Goal: Information Seeking & Learning: Check status

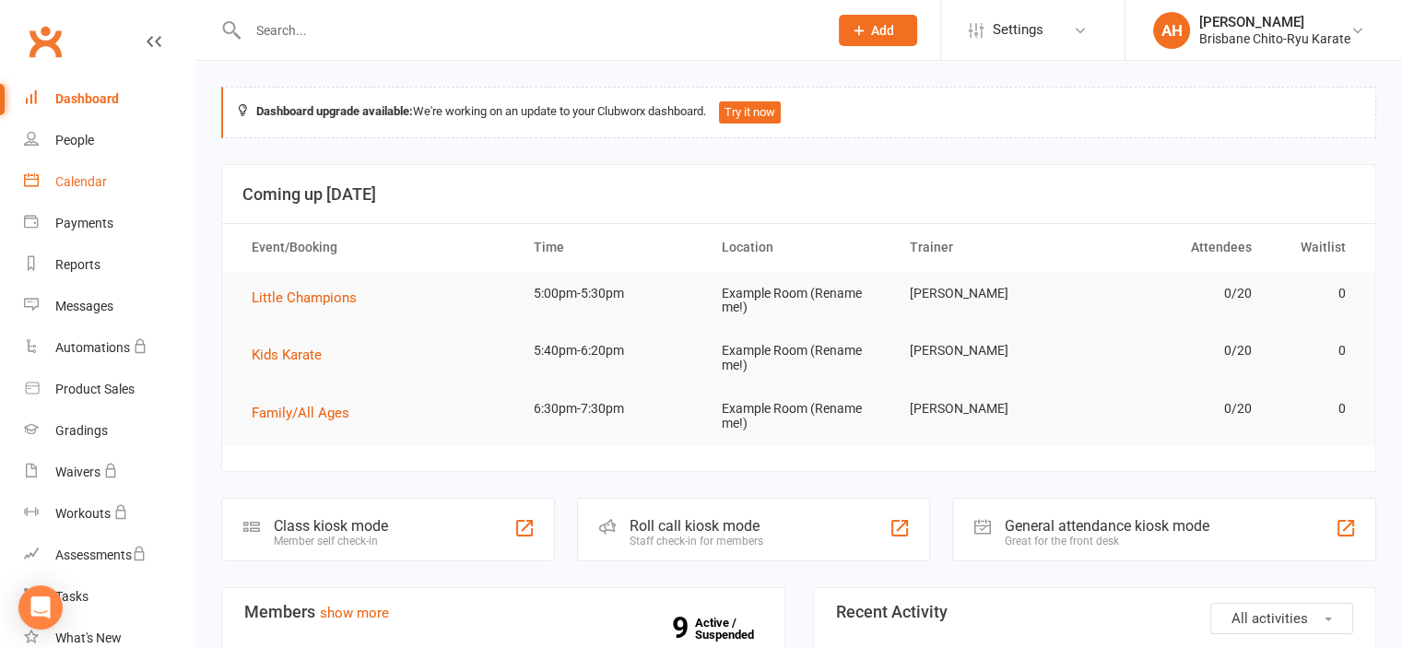
click at [83, 182] on div "Calendar" at bounding box center [81, 181] width 52 height 15
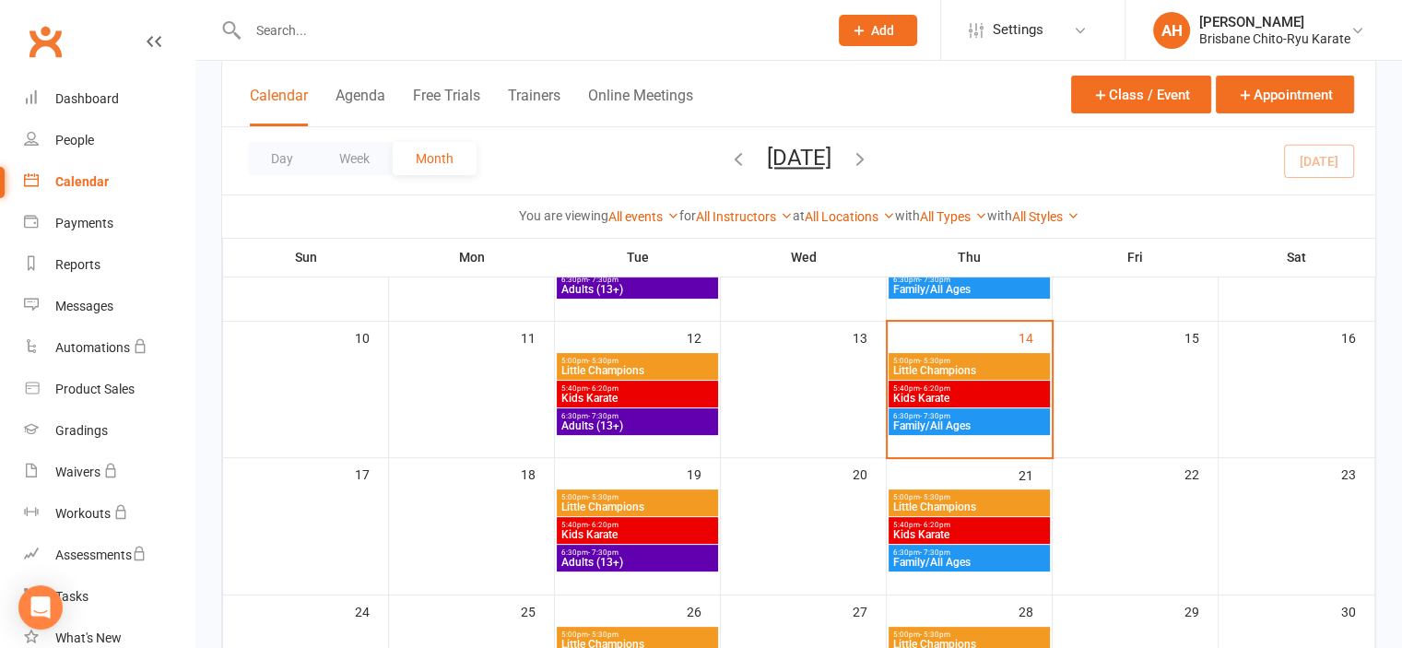
scroll to position [345, 0]
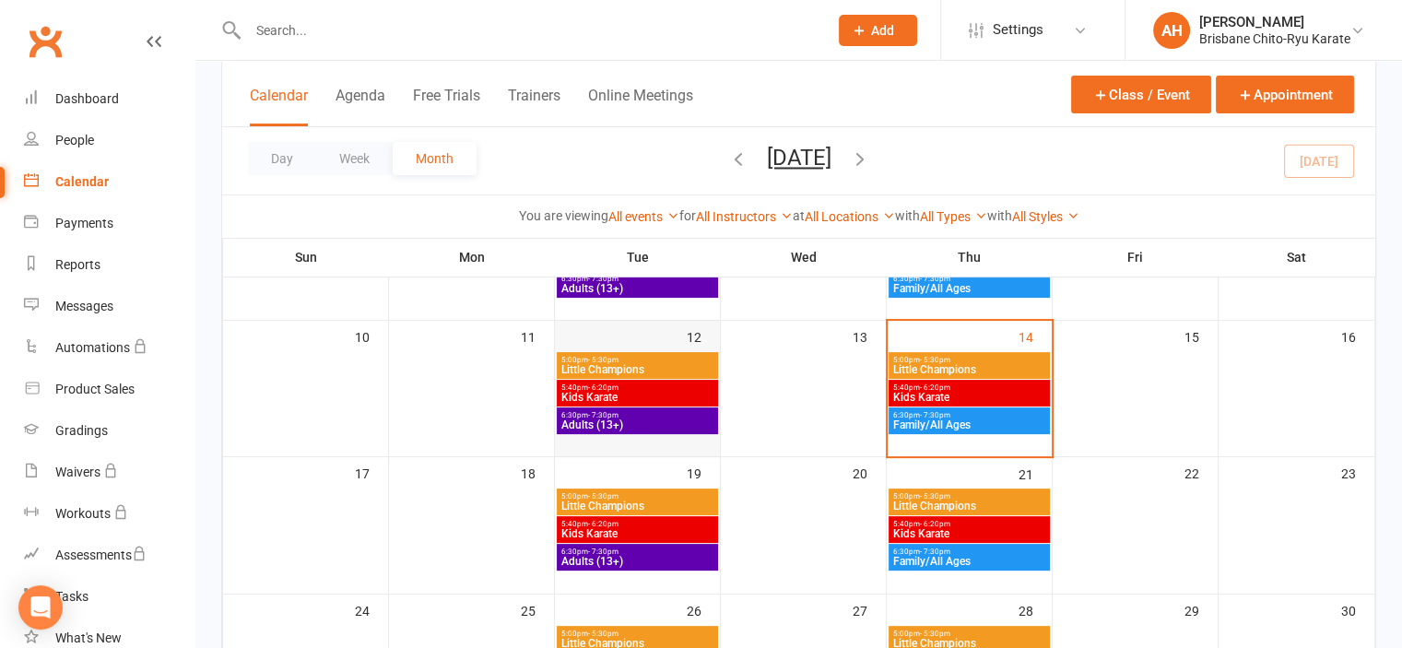
click at [664, 332] on div "12" at bounding box center [637, 379] width 165 height 116
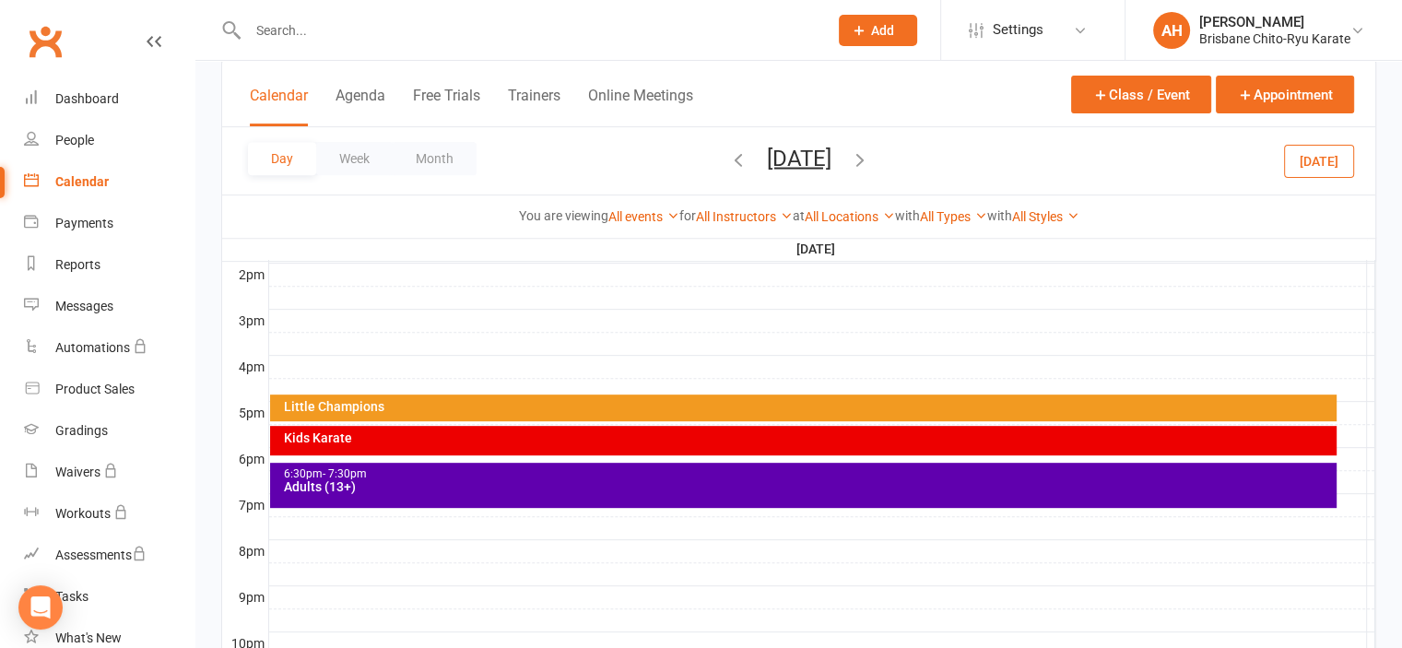
scroll to position [877, 0]
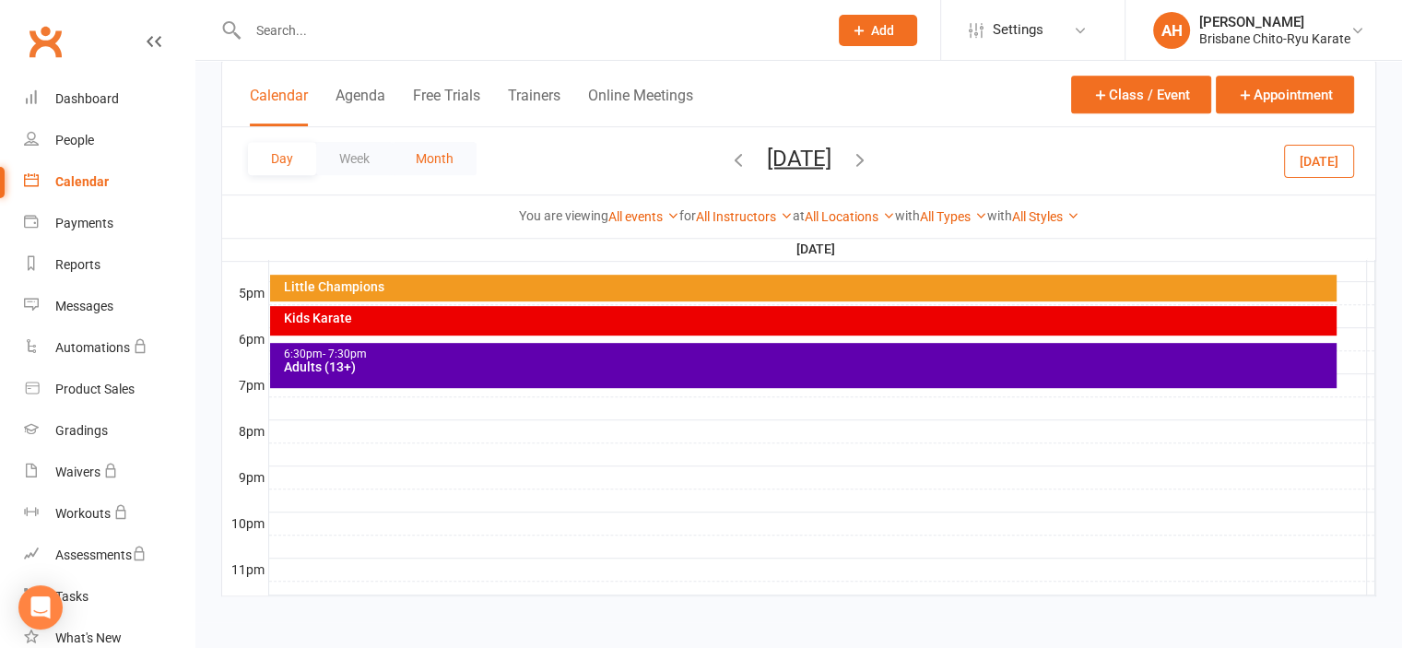
click at [422, 165] on button "Month" at bounding box center [435, 158] width 84 height 33
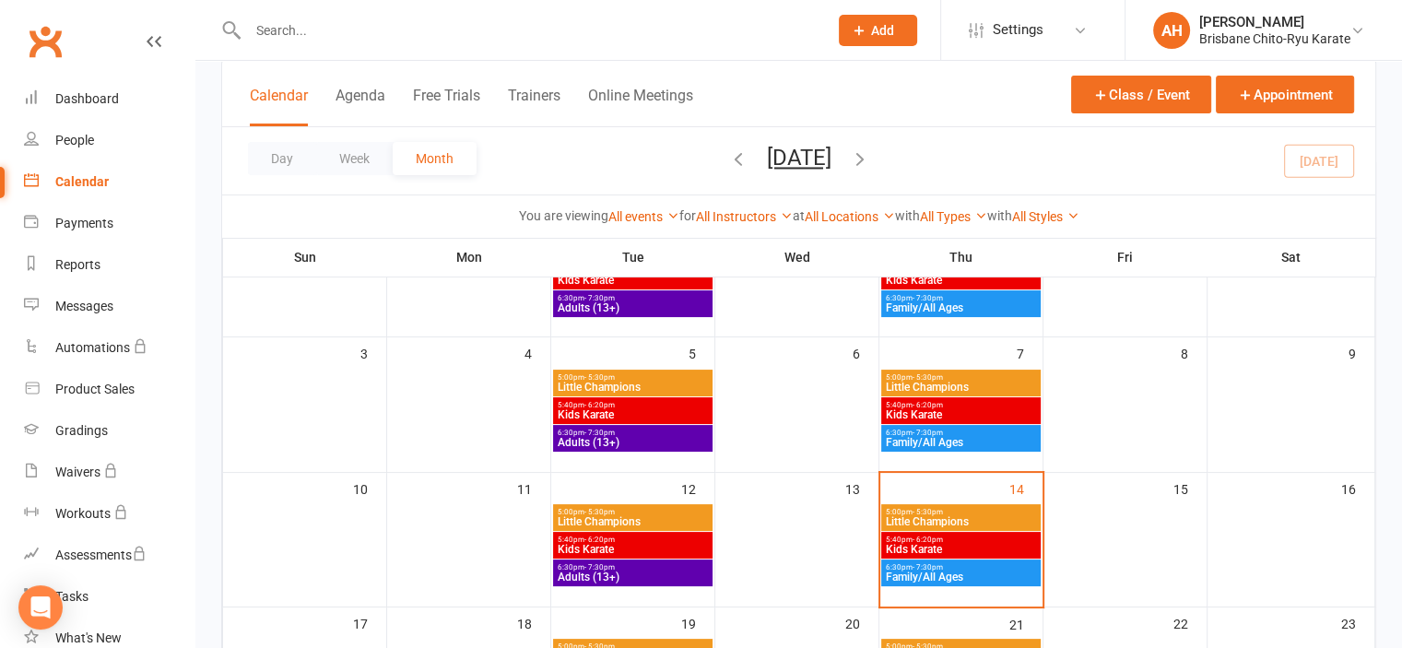
scroll to position [167, 0]
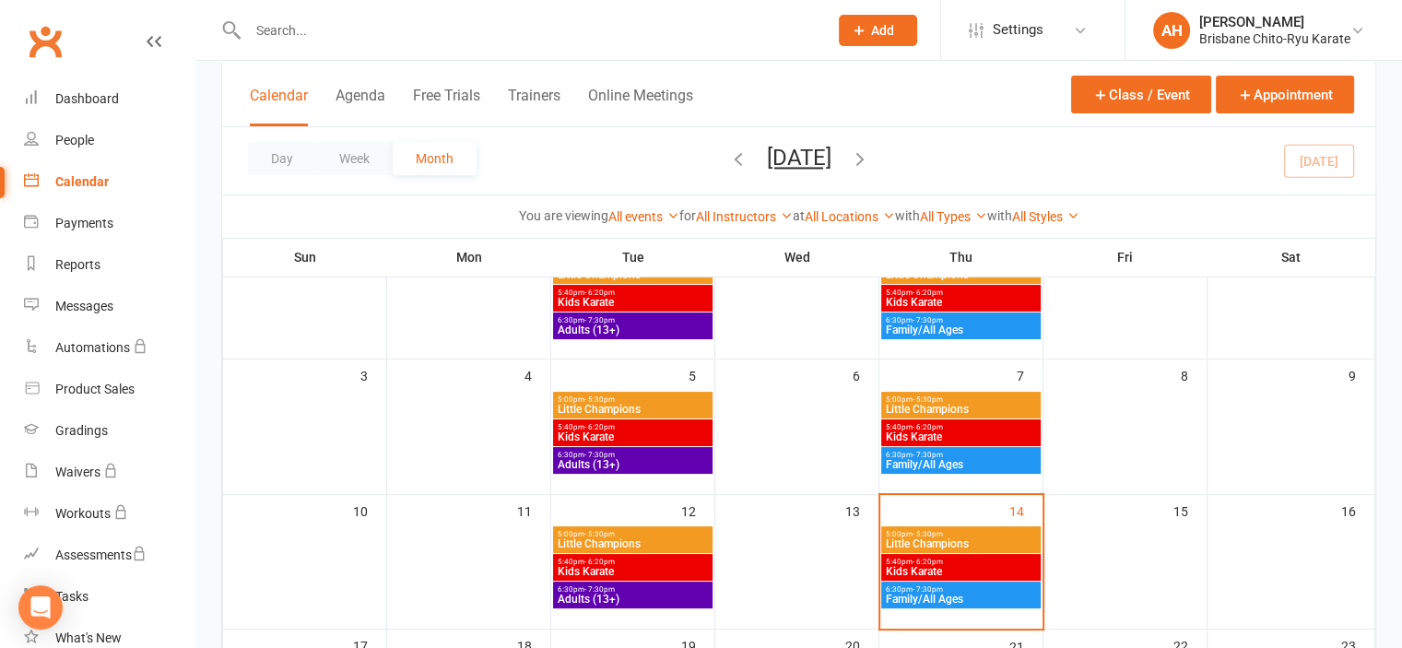
click at [992, 413] on span "Little Champions" at bounding box center [961, 409] width 152 height 11
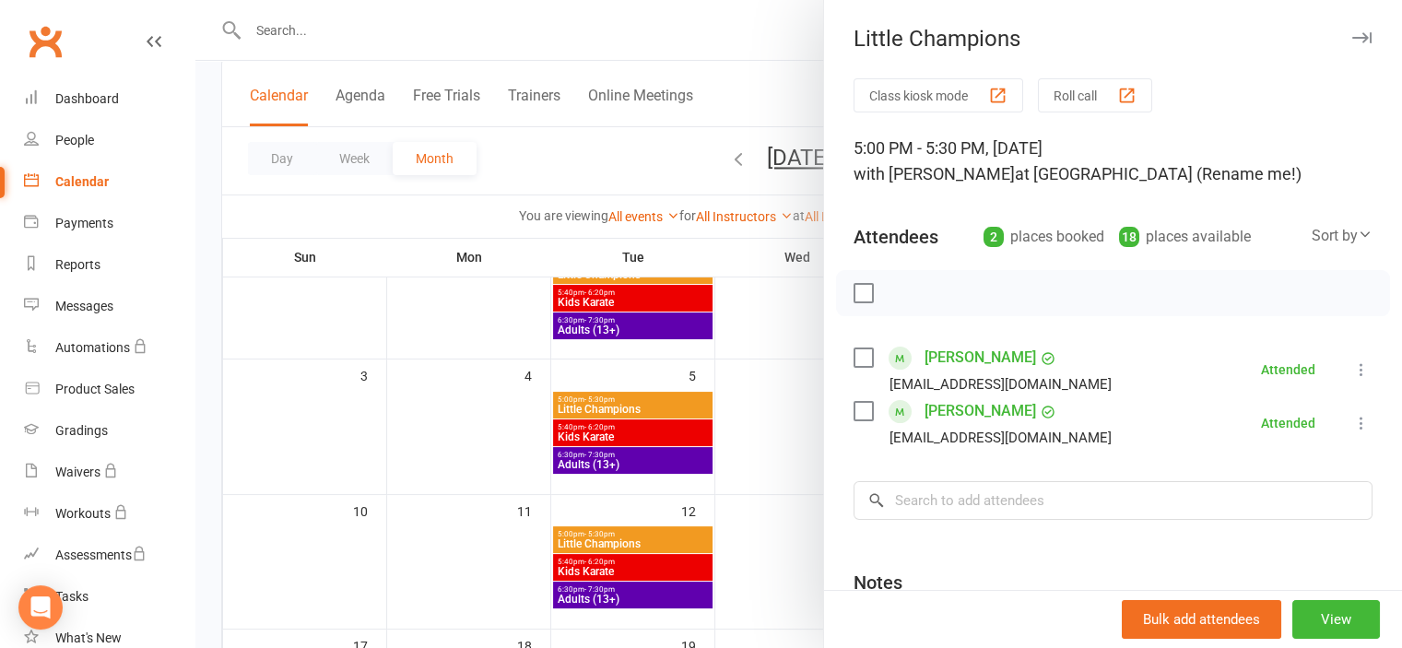
click at [706, 18] on div at bounding box center [798, 324] width 1207 height 648
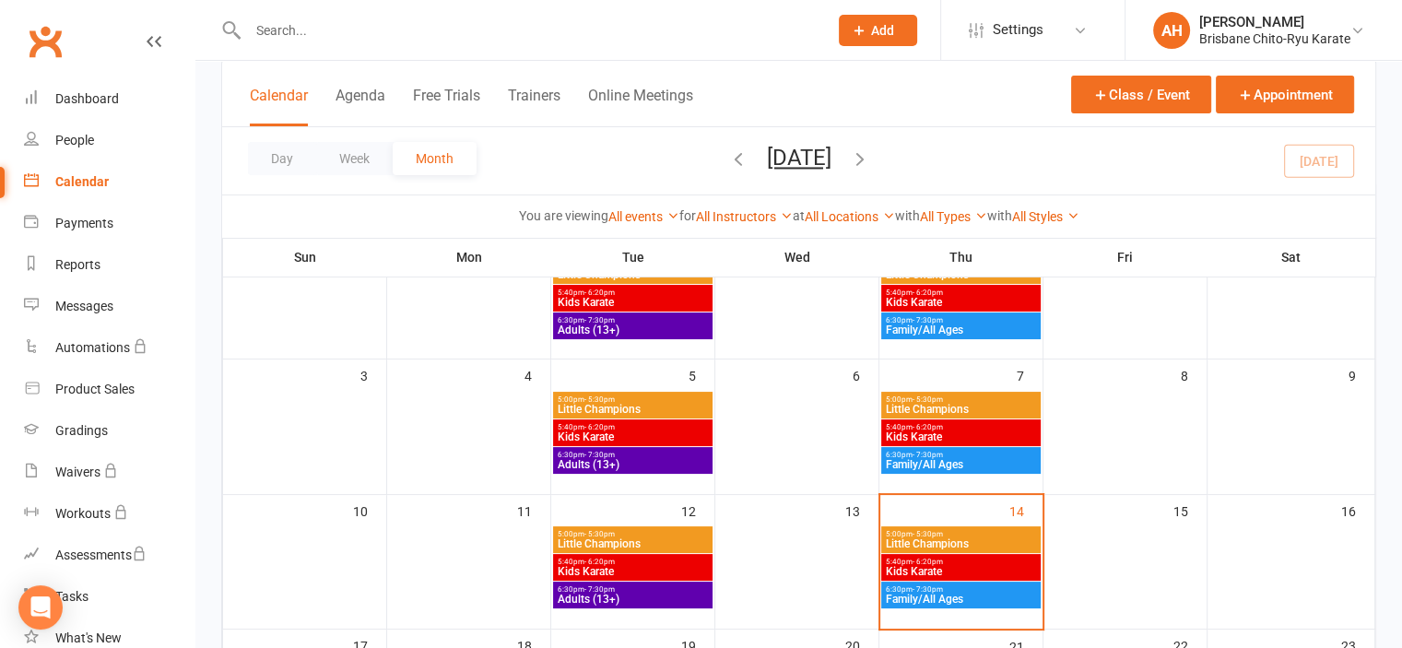
click at [605, 575] on span "Kids Karate" at bounding box center [633, 571] width 152 height 11
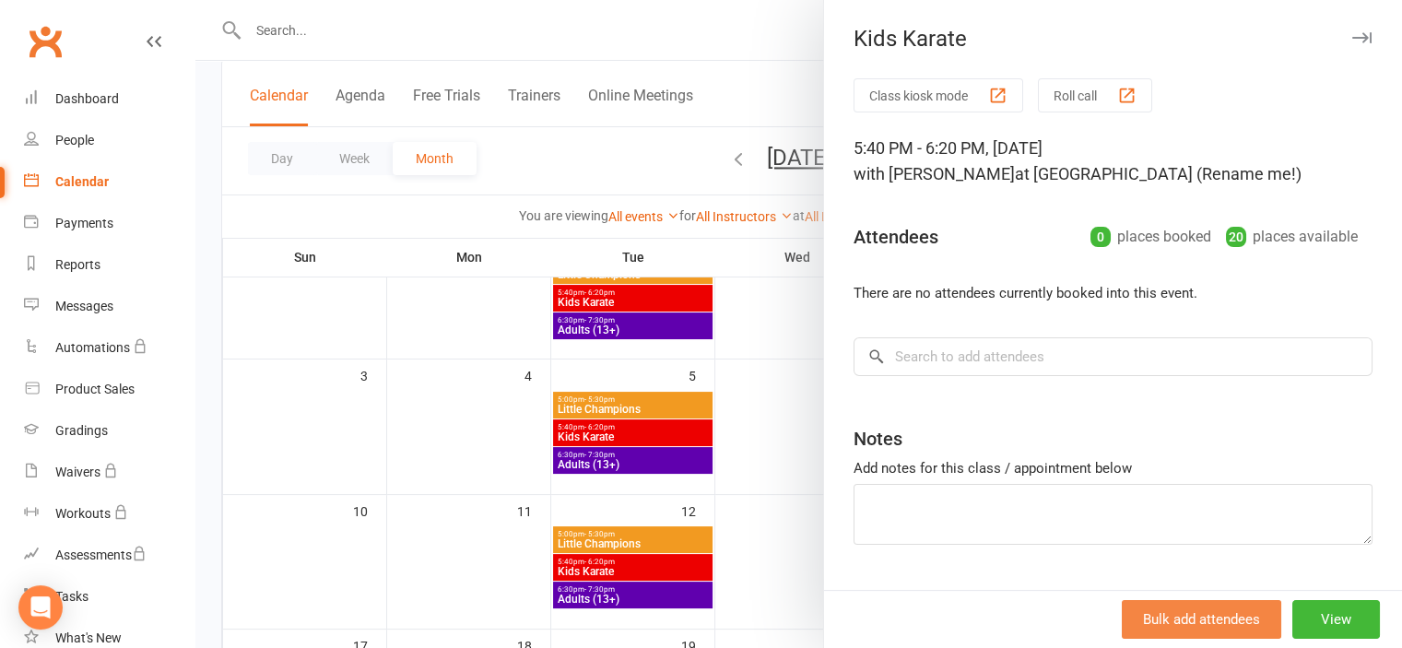
click at [1194, 614] on button "Bulk add attendees" at bounding box center [1202, 619] width 160 height 39
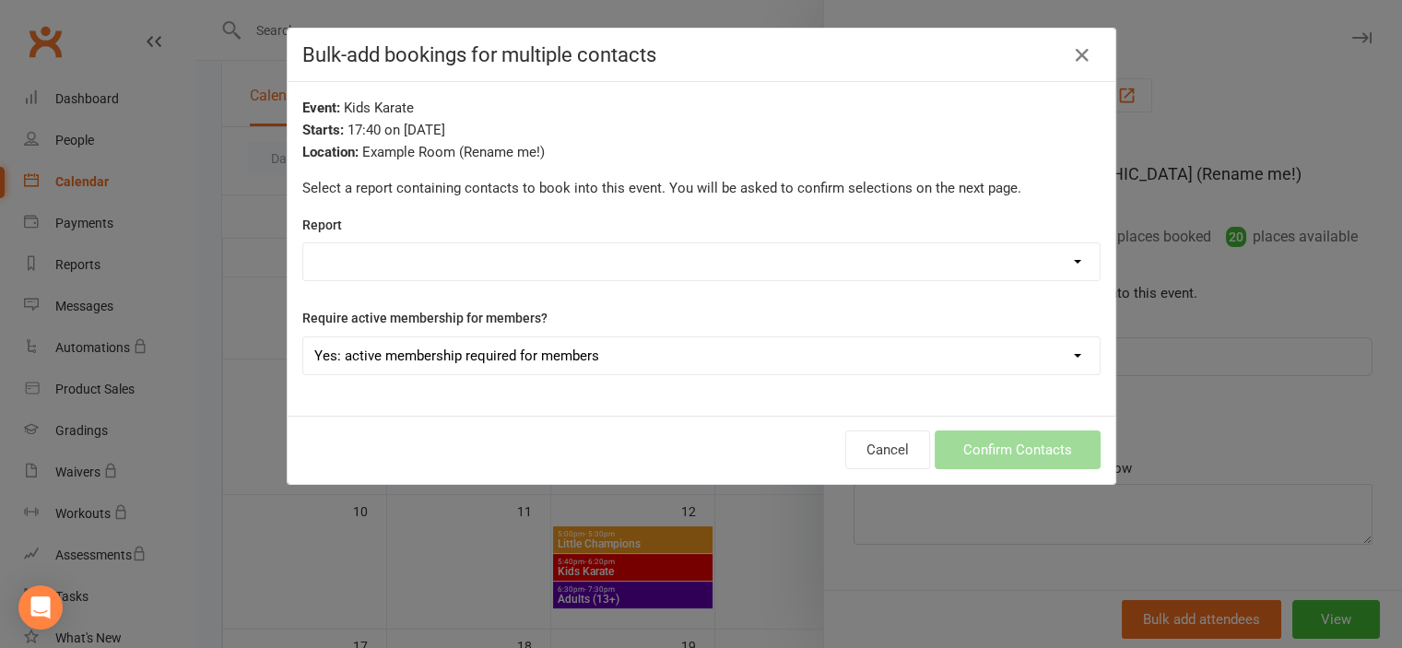
click at [1041, 270] on select "Active Trials Check for Wallet Details Added Member IDs Members - Absentee Repo…" at bounding box center [701, 261] width 797 height 37
click at [1077, 68] on button "button" at bounding box center [1083, 56] width 30 height 30
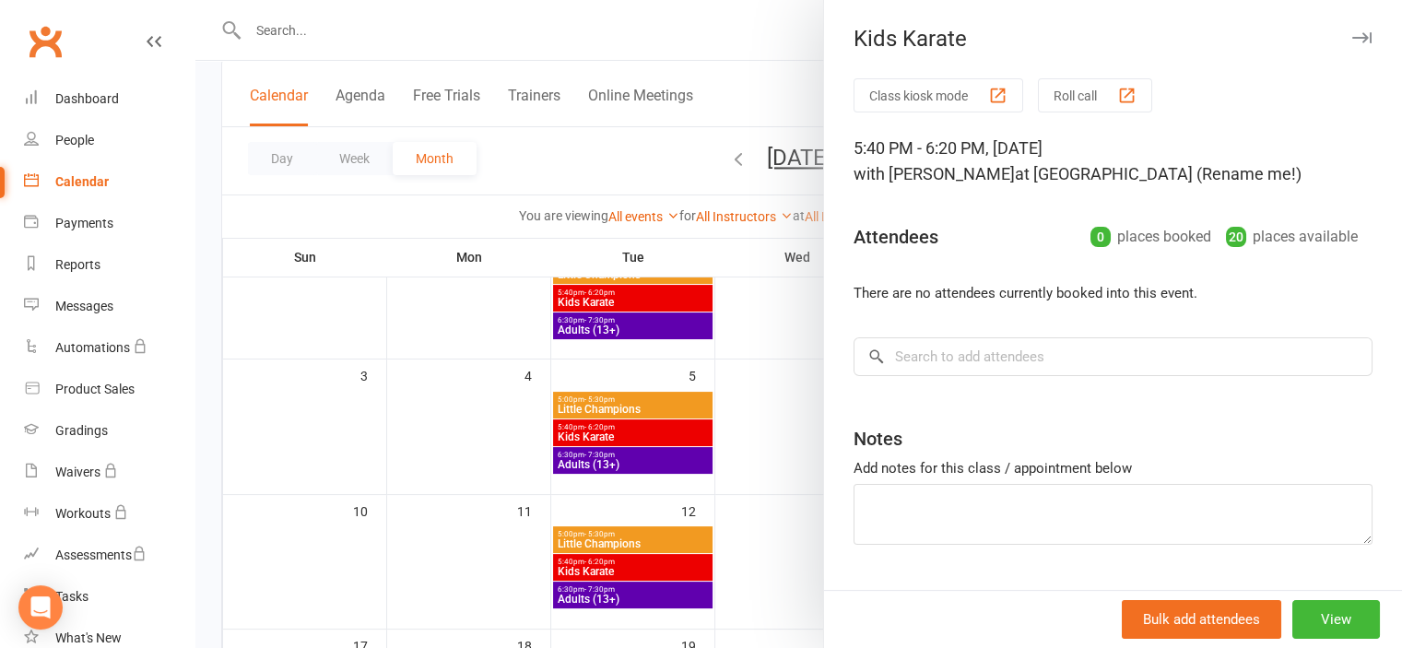
click at [947, 102] on button "Class kiosk mode" at bounding box center [939, 95] width 170 height 34
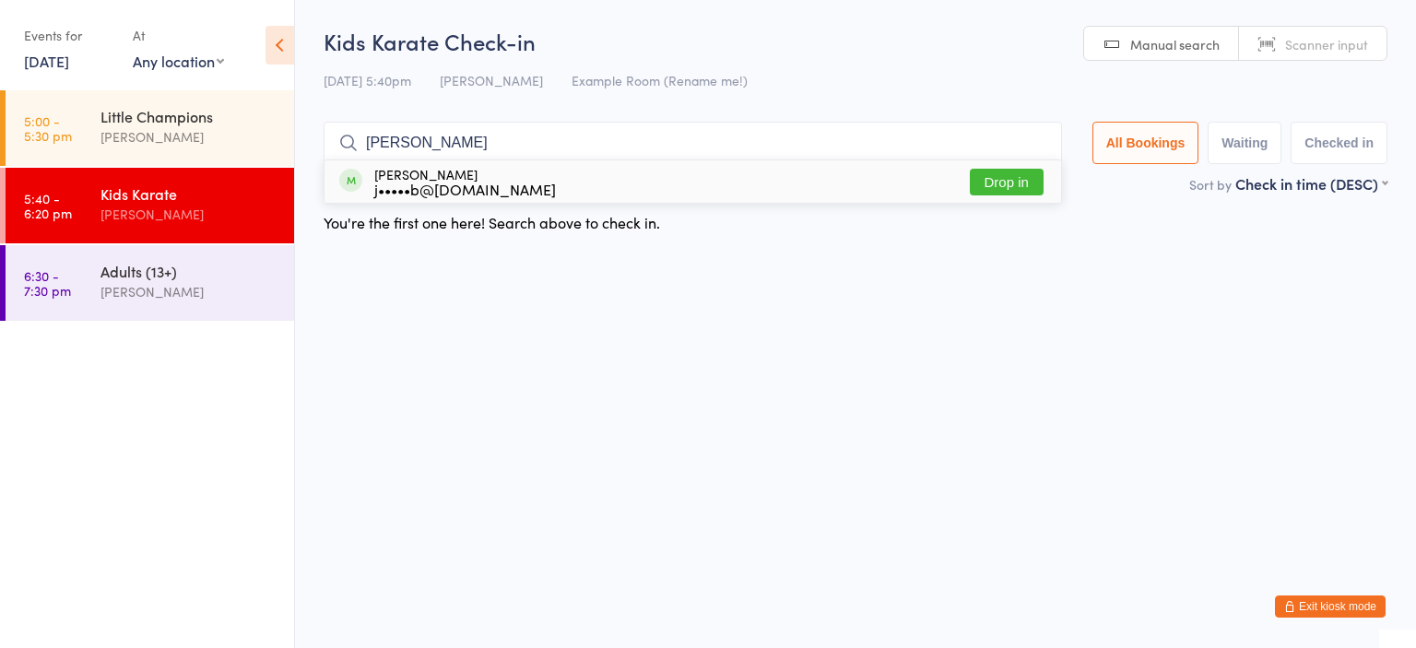
type input "[PERSON_NAME]"
click at [918, 182] on div "[PERSON_NAME] j•••••b@[DOMAIN_NAME] Drop in" at bounding box center [693, 181] width 737 height 42
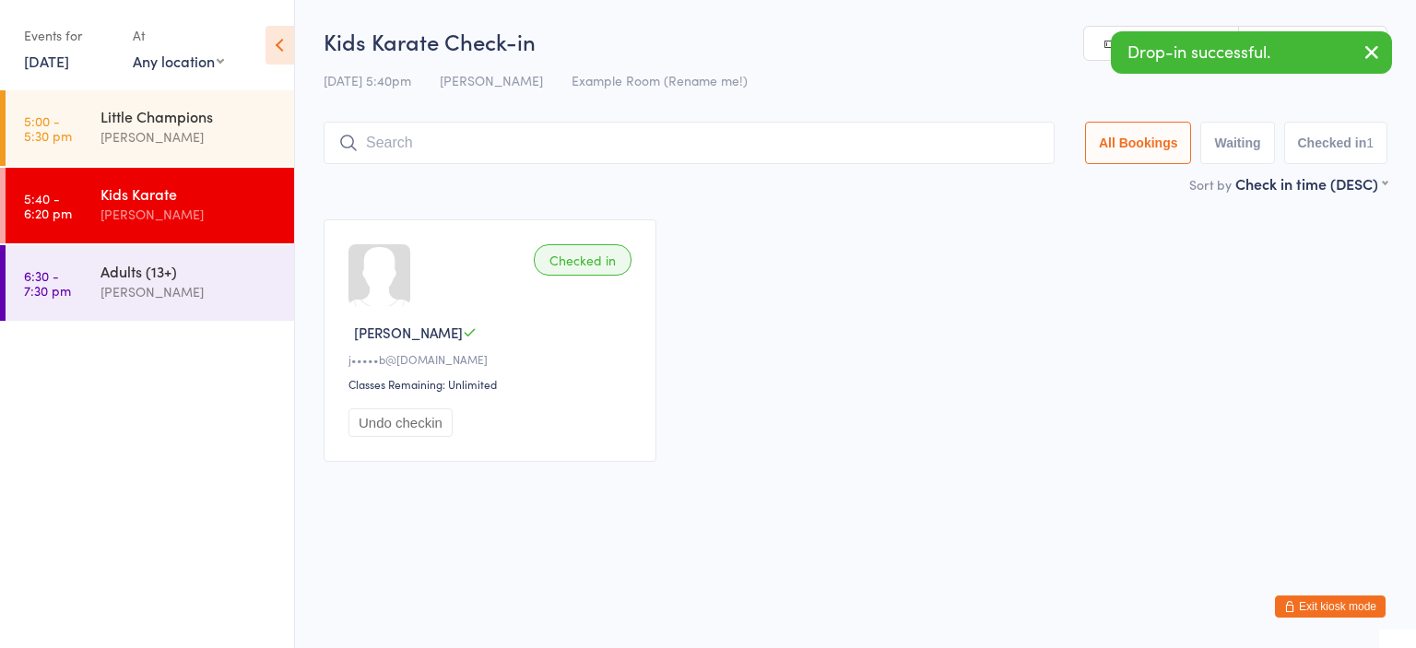
click at [841, 143] on input "search" at bounding box center [689, 143] width 731 height 42
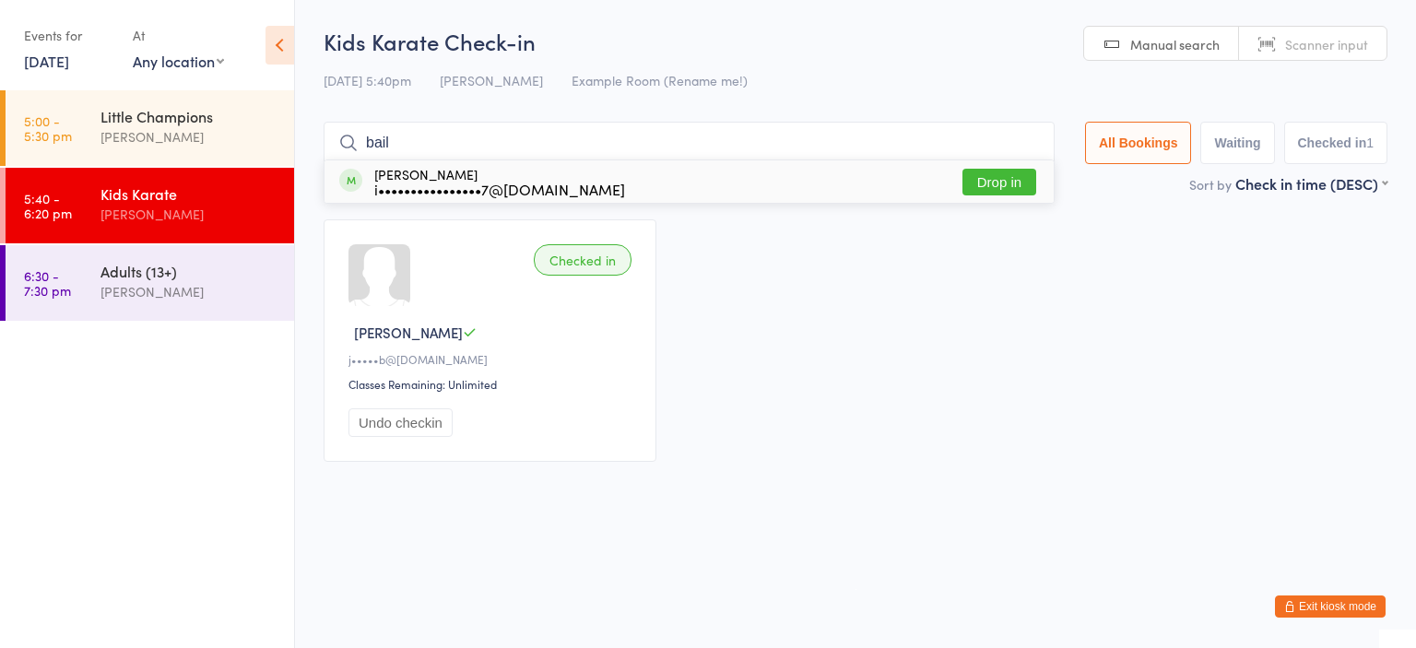
type input "bail"
click at [1014, 171] on button "Drop in" at bounding box center [1000, 182] width 74 height 27
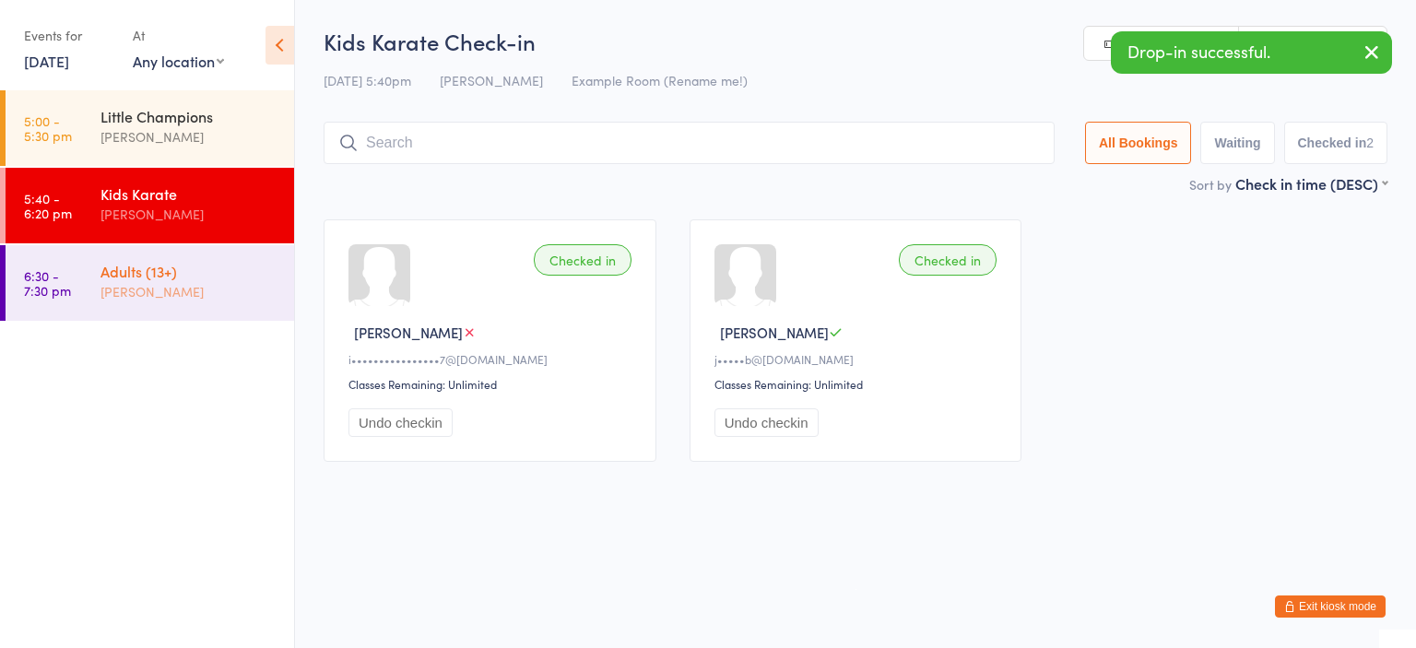
click at [204, 291] on div "[PERSON_NAME]" at bounding box center [189, 291] width 178 height 21
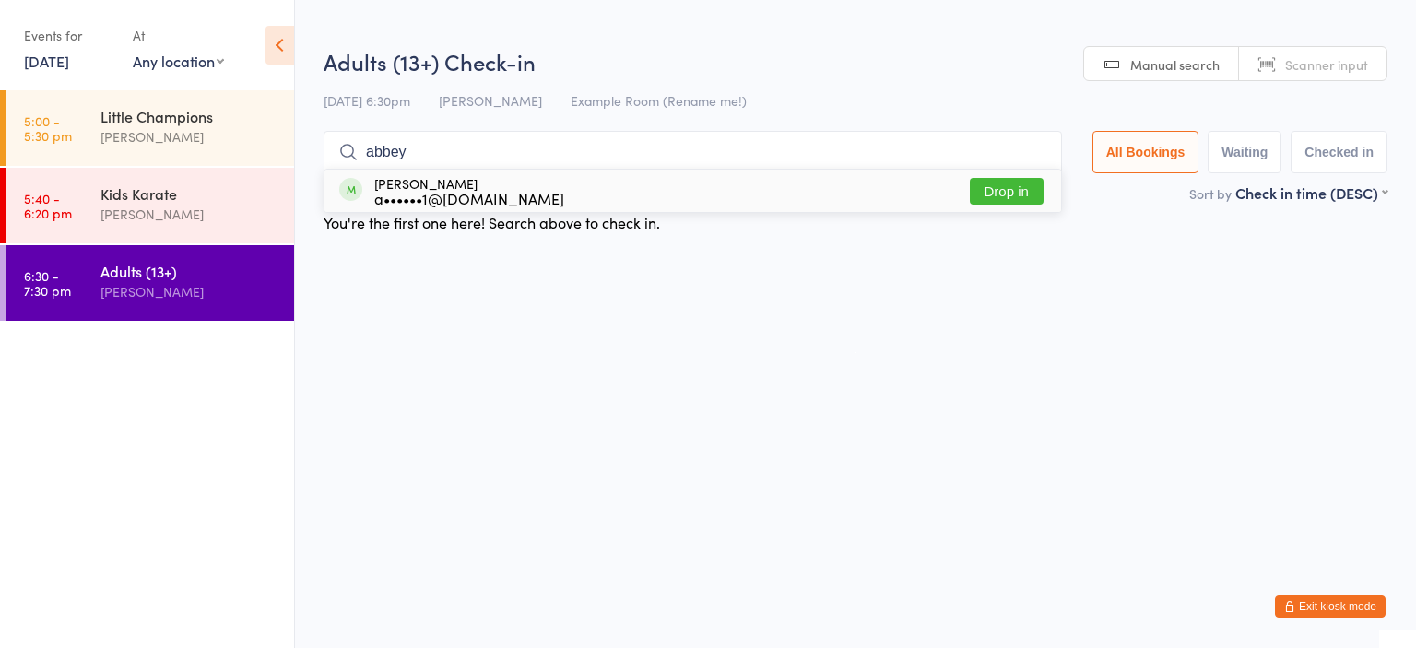
type input "abbey"
click at [557, 195] on div "[PERSON_NAME] a••••••1@[DOMAIN_NAME] Drop in" at bounding box center [693, 191] width 737 height 42
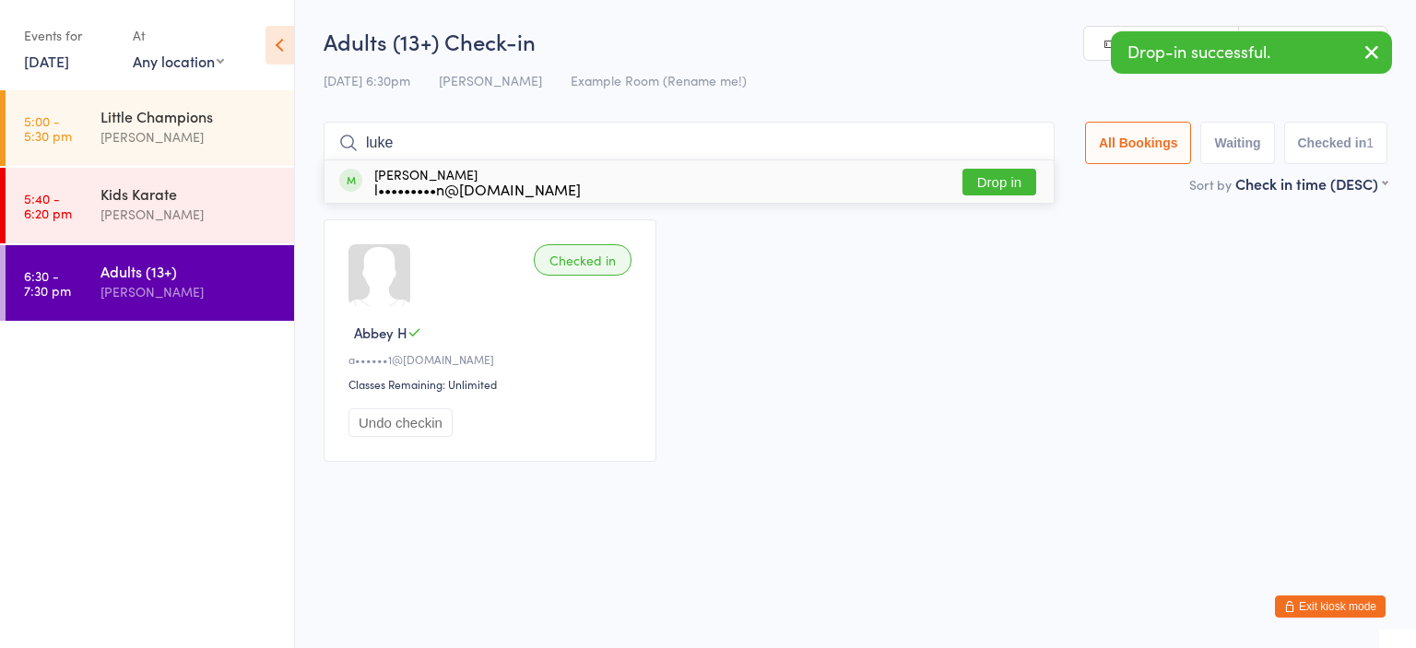
type input "luke"
click at [574, 188] on div "[PERSON_NAME] l•••••••••n@[DOMAIN_NAME] Drop in" at bounding box center [689, 181] width 729 height 42
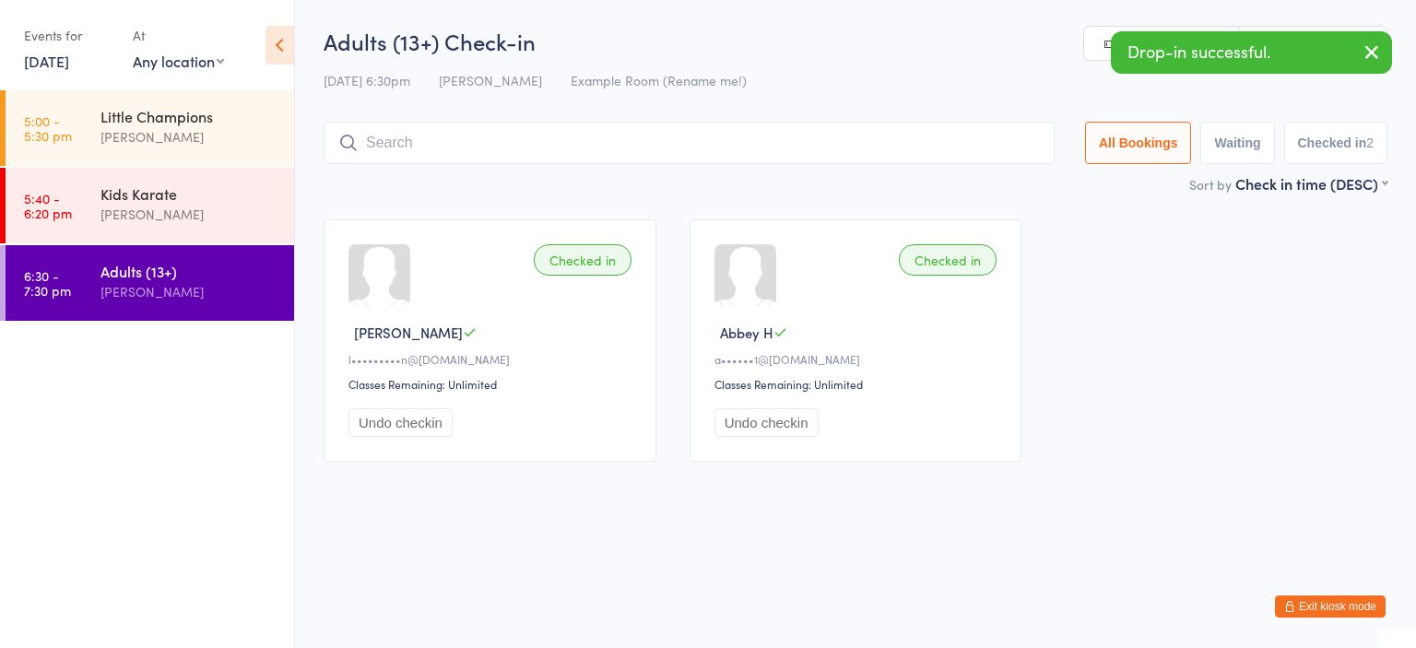
click at [1312, 606] on button "Exit kiosk mode" at bounding box center [1330, 607] width 111 height 22
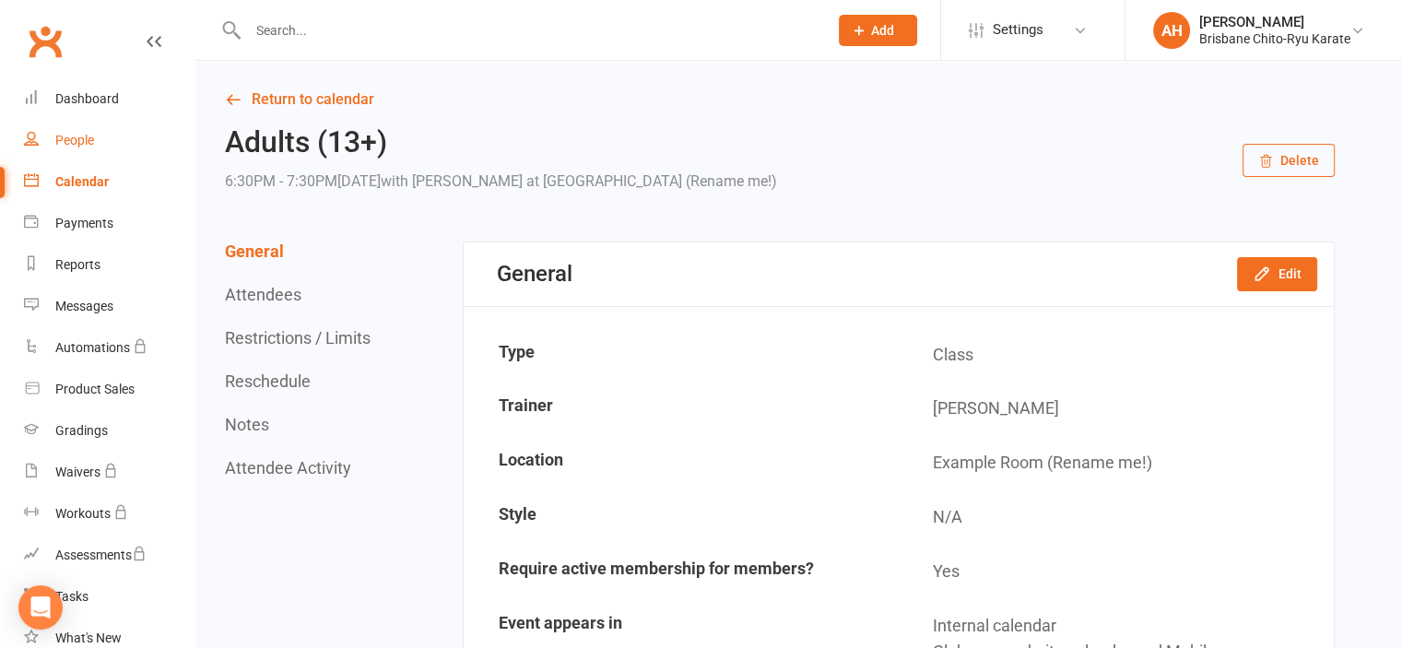
click at [89, 135] on div "People" at bounding box center [74, 140] width 39 height 15
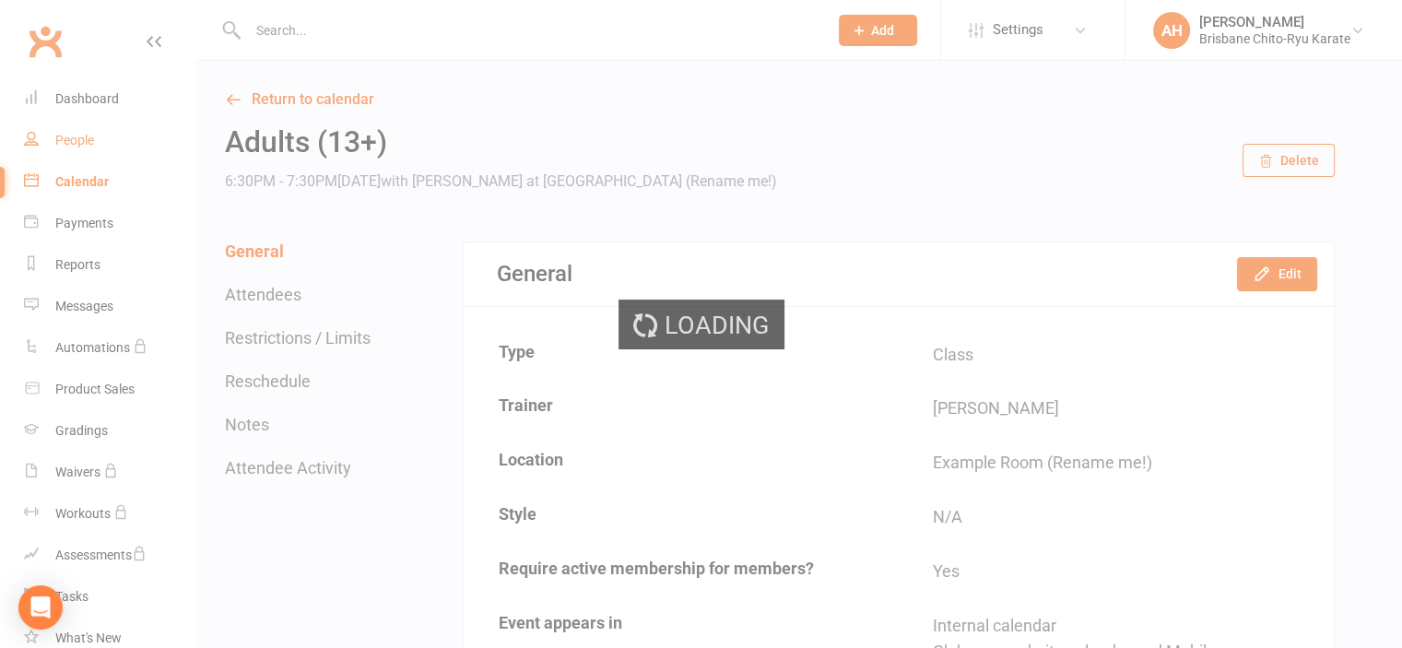
select select "50"
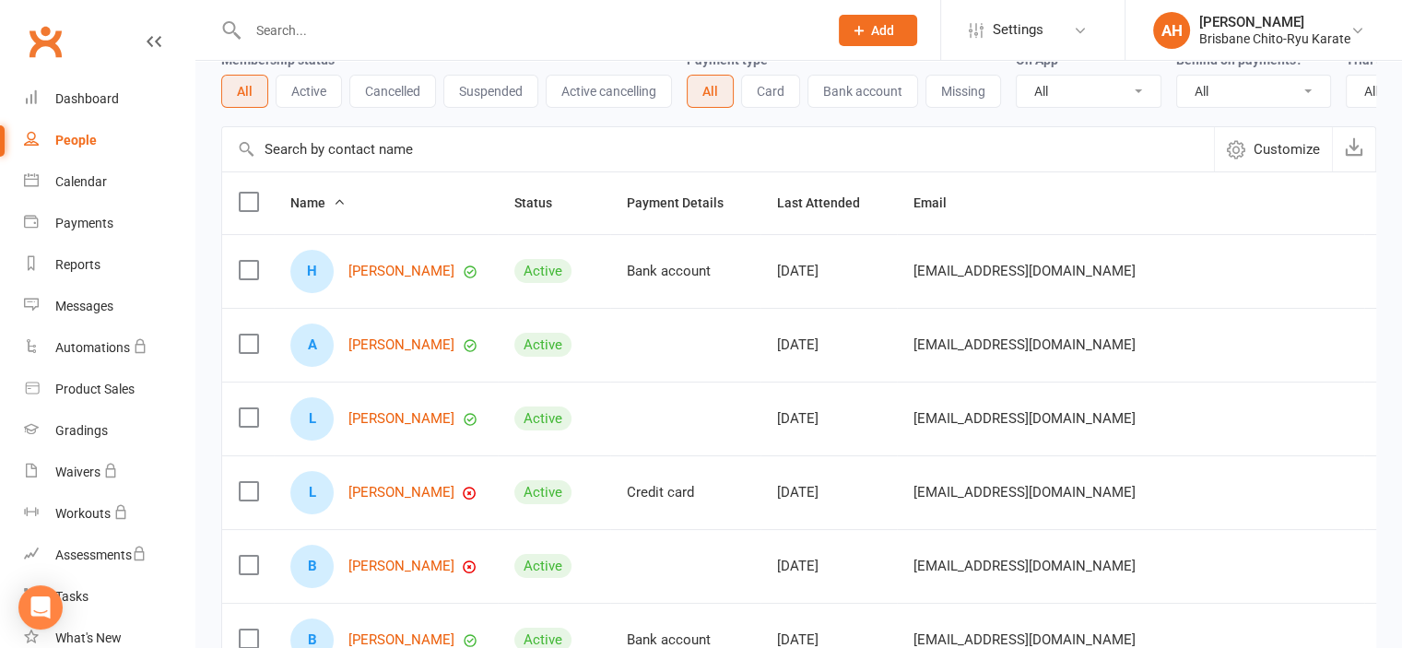
scroll to position [111, 0]
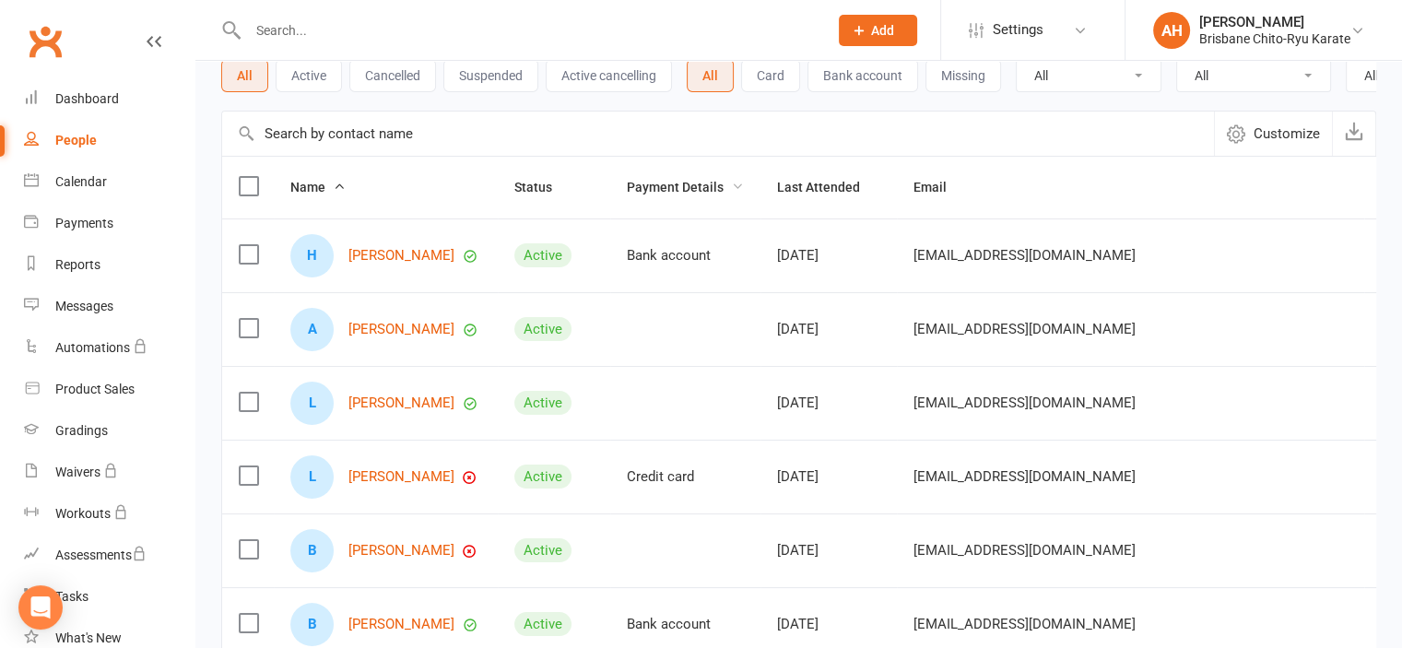
click at [686, 195] on span "Payment Details" at bounding box center [685, 187] width 117 height 15
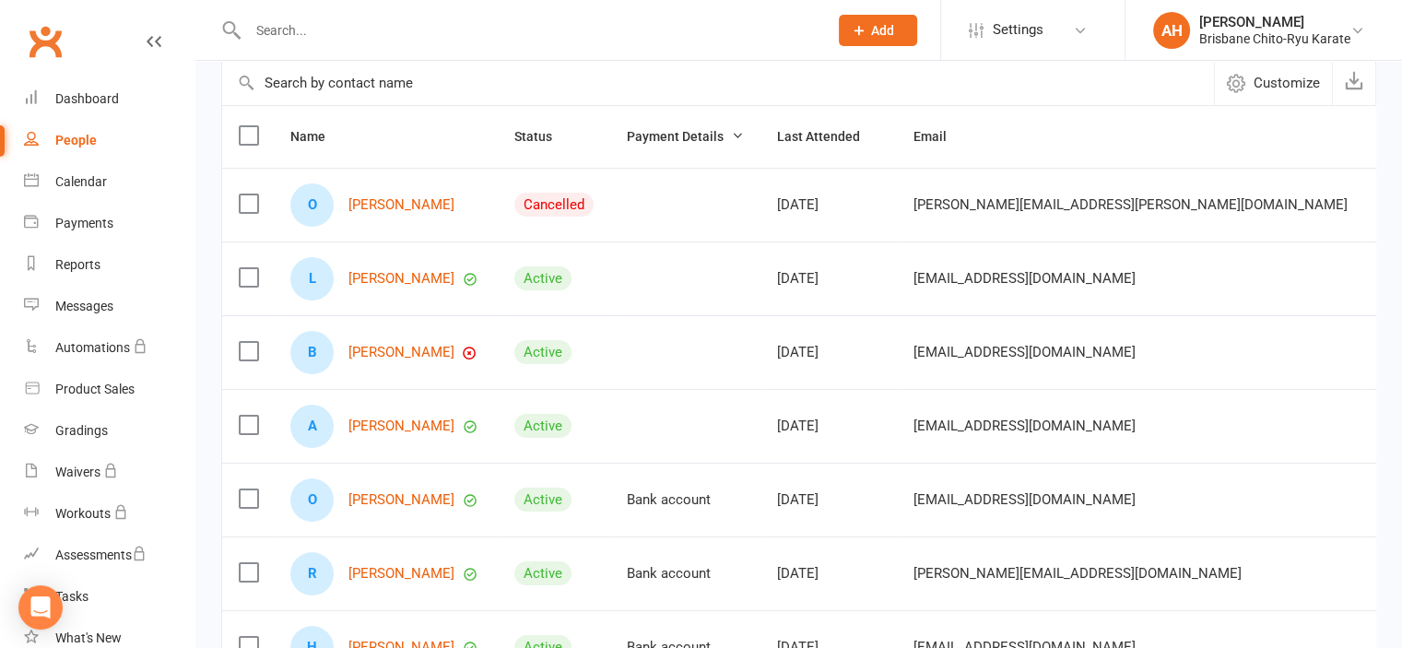
scroll to position [163, 0]
click at [399, 432] on link "[PERSON_NAME]" at bounding box center [402, 425] width 106 height 16
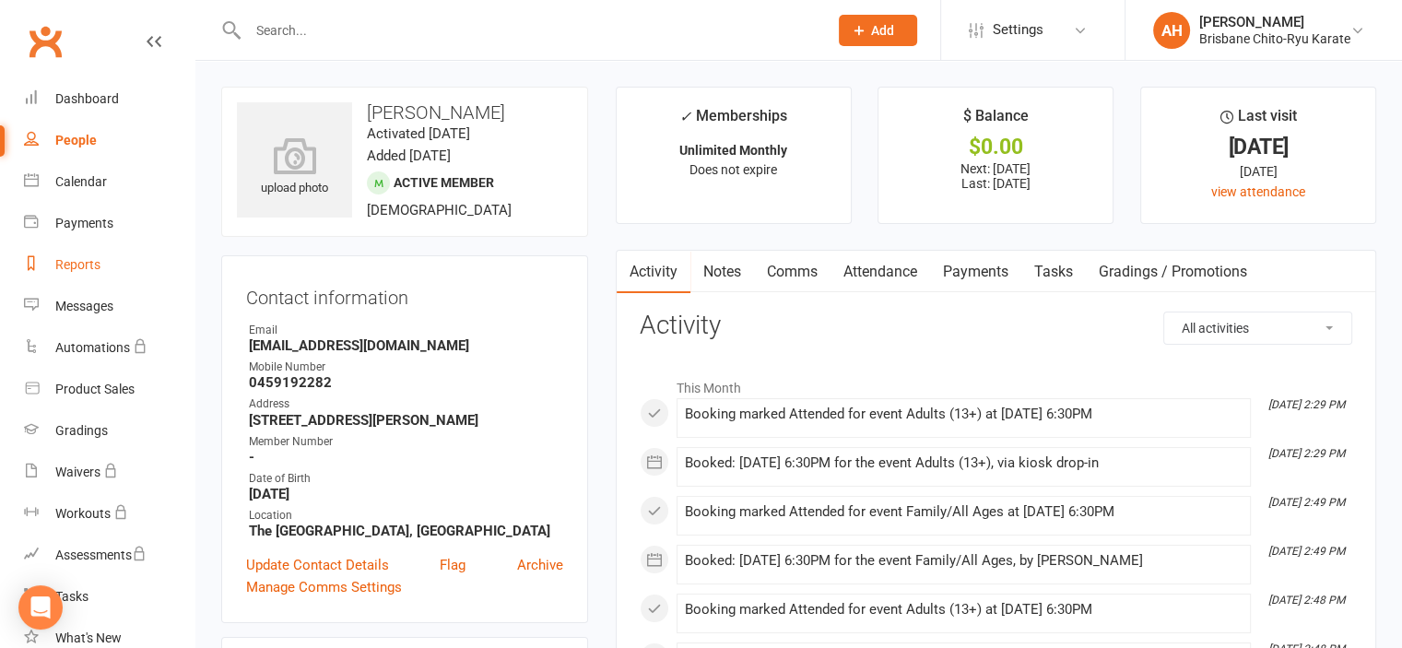
click at [92, 266] on div "Reports" at bounding box center [77, 264] width 45 height 15
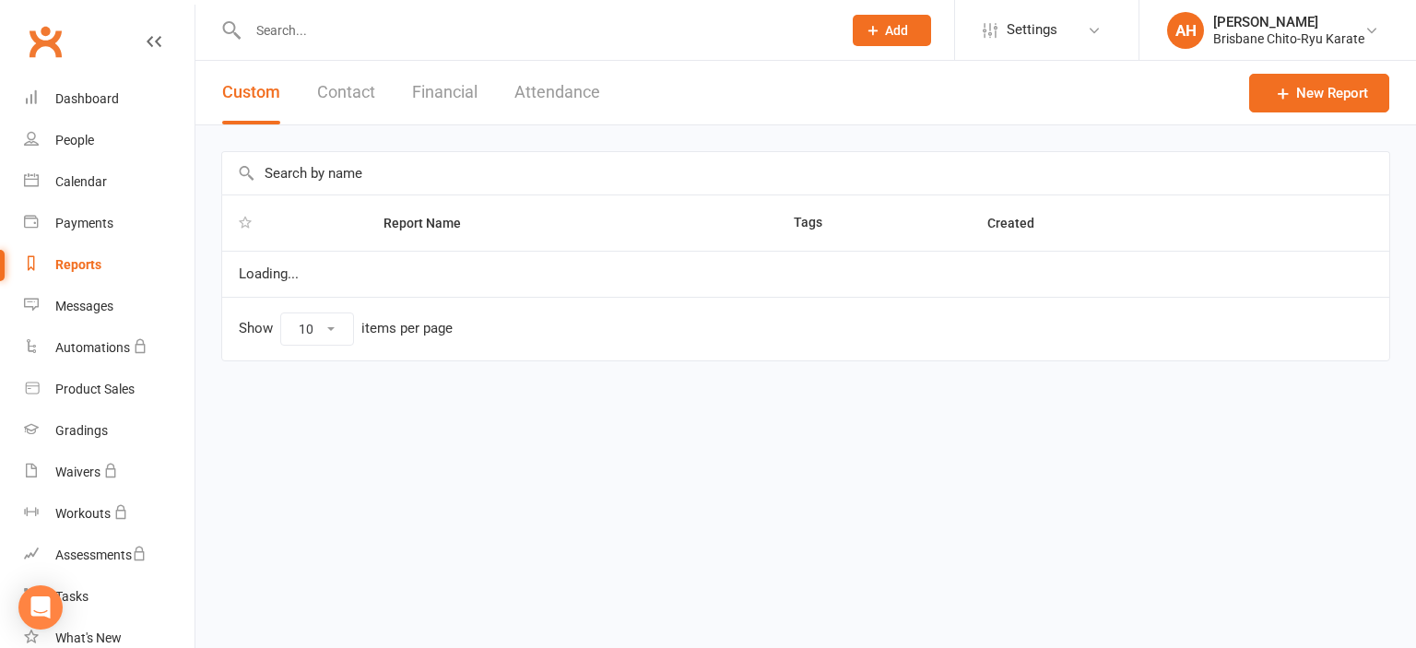
select select "100"
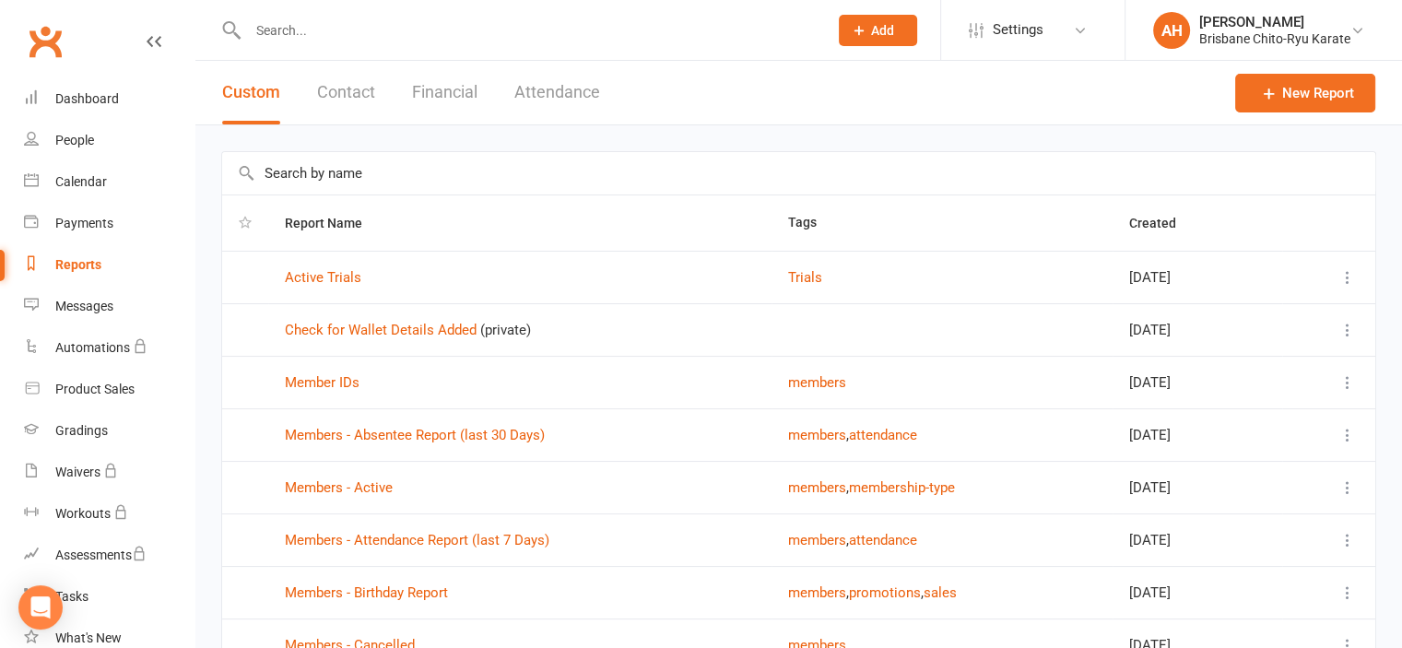
click at [551, 104] on button "Attendance" at bounding box center [557, 93] width 86 height 64
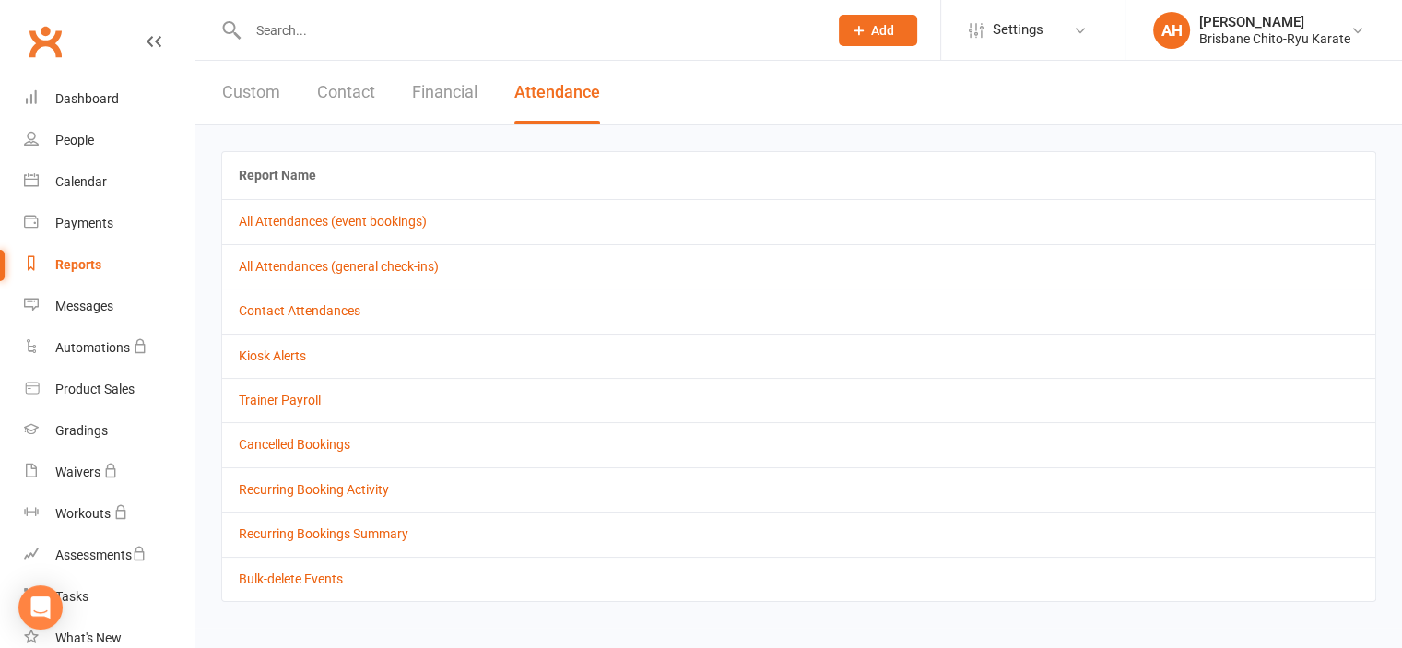
scroll to position [4, 0]
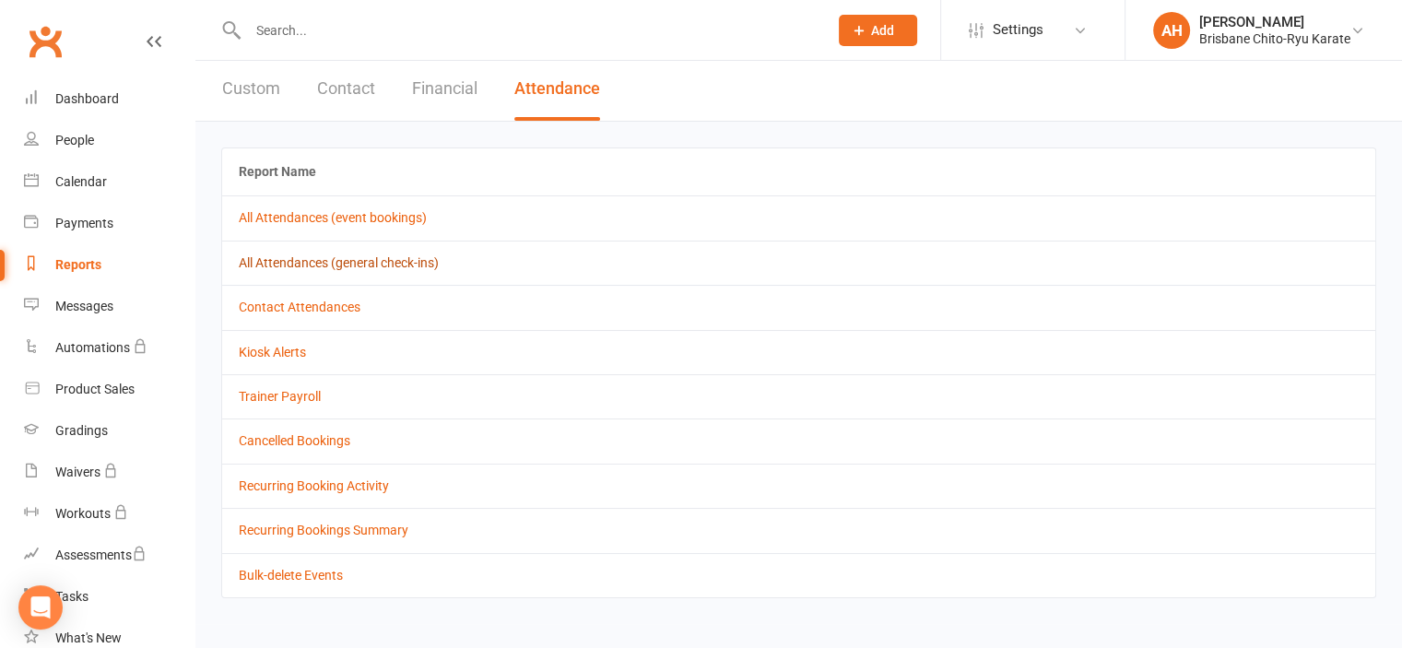
click at [391, 263] on link "All Attendances (general check-ins)" at bounding box center [339, 262] width 200 height 15
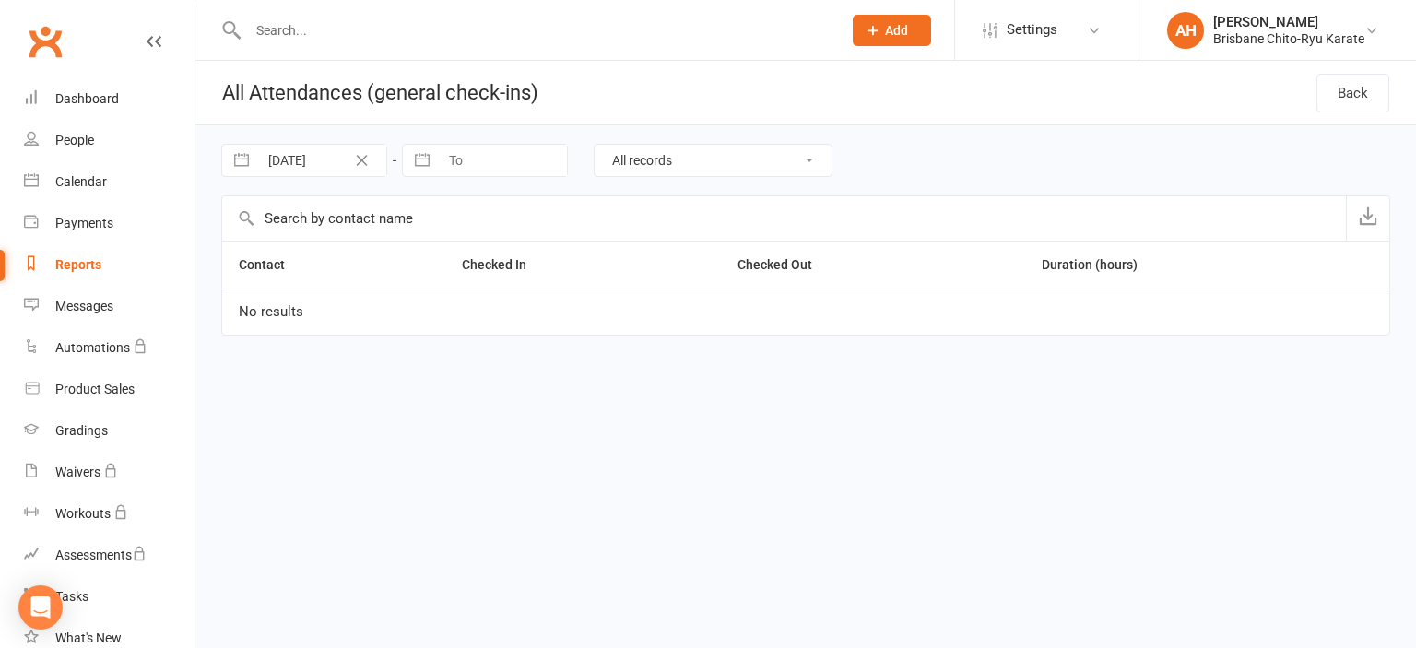
click at [688, 154] on select "All records Checked in and Checked out only Did not check out Did not check in" at bounding box center [713, 160] width 237 height 31
select select "5"
select select "2025"
select select "6"
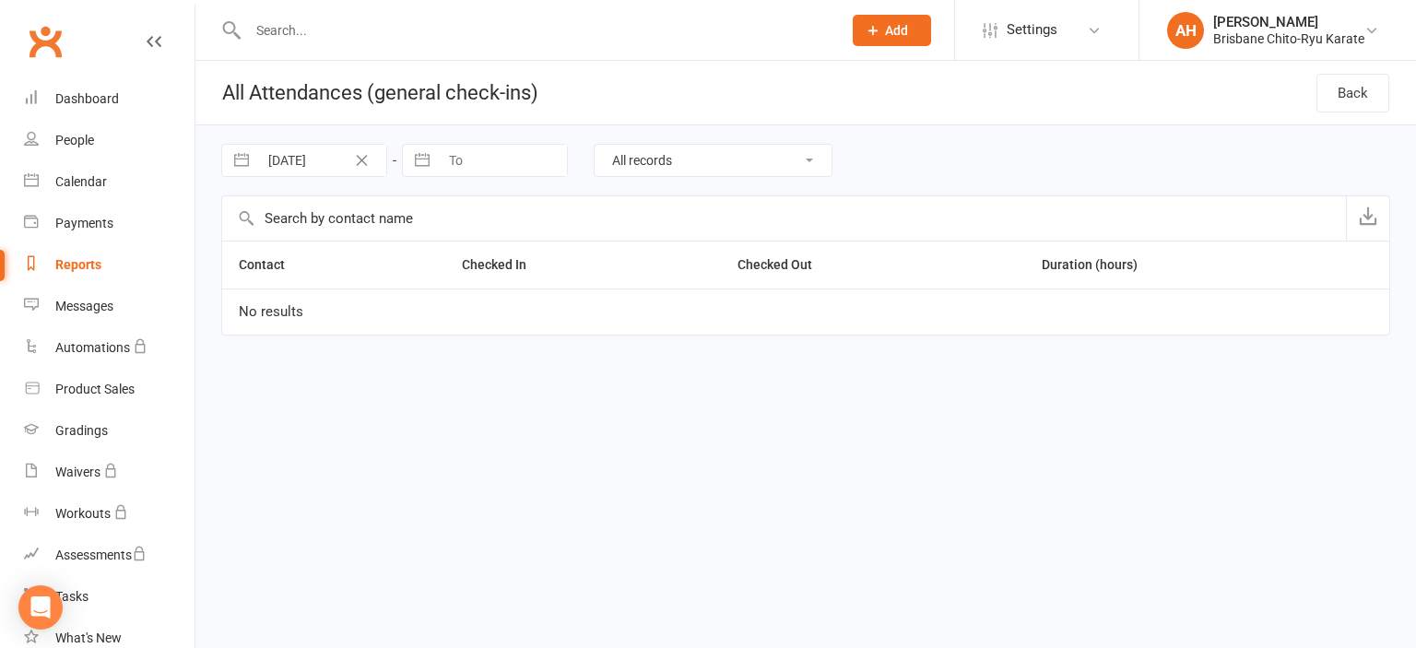
select select "2025"
select select "7"
select select "2025"
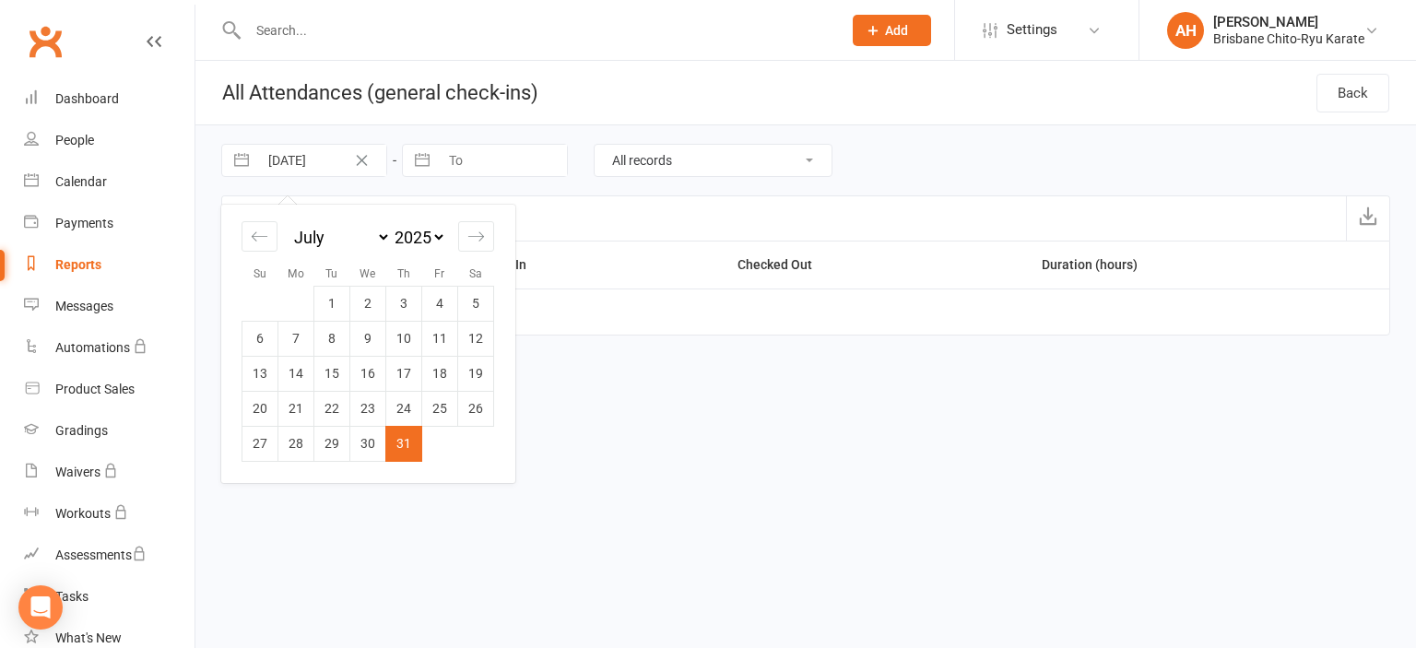
click at [308, 167] on input "31 Jul 2025" at bounding box center [322, 160] width 128 height 31
click at [325, 237] on select "January February March April May June July August September October November De…" at bounding box center [340, 237] width 100 height 21
select select "11"
select select "2024"
select select "2025"
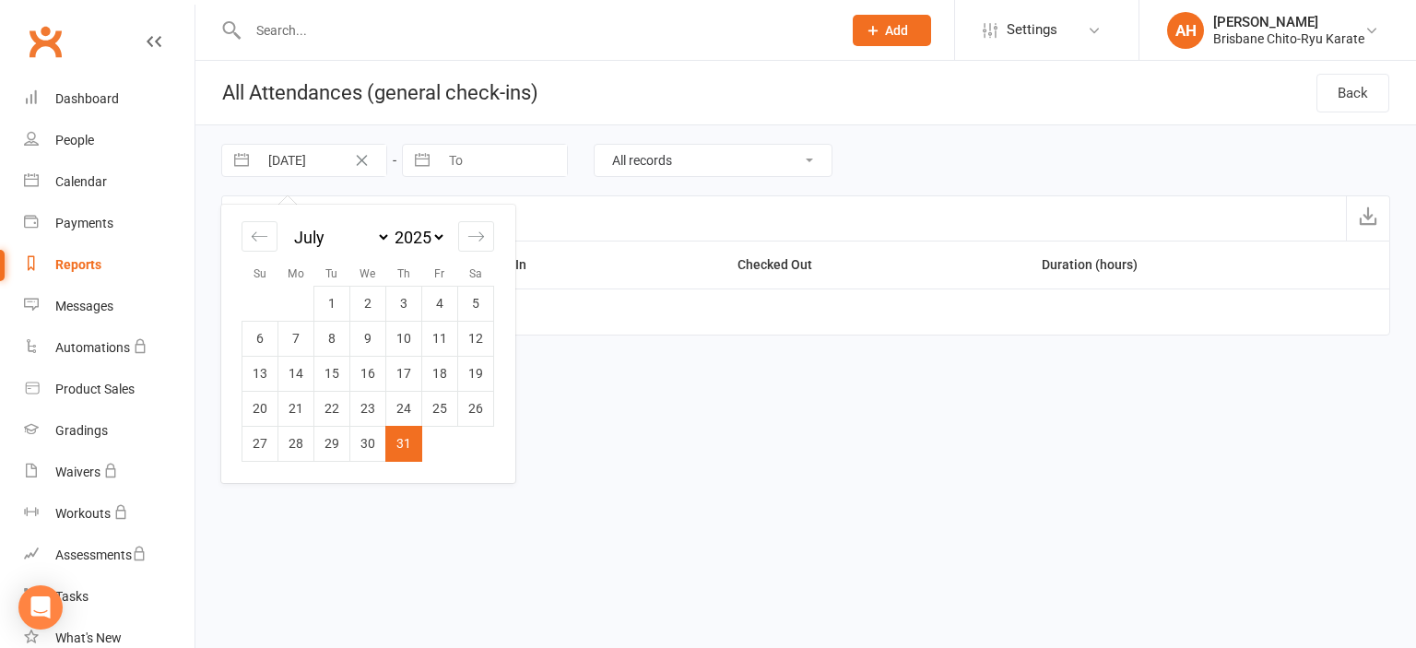
select select "1"
select select "2025"
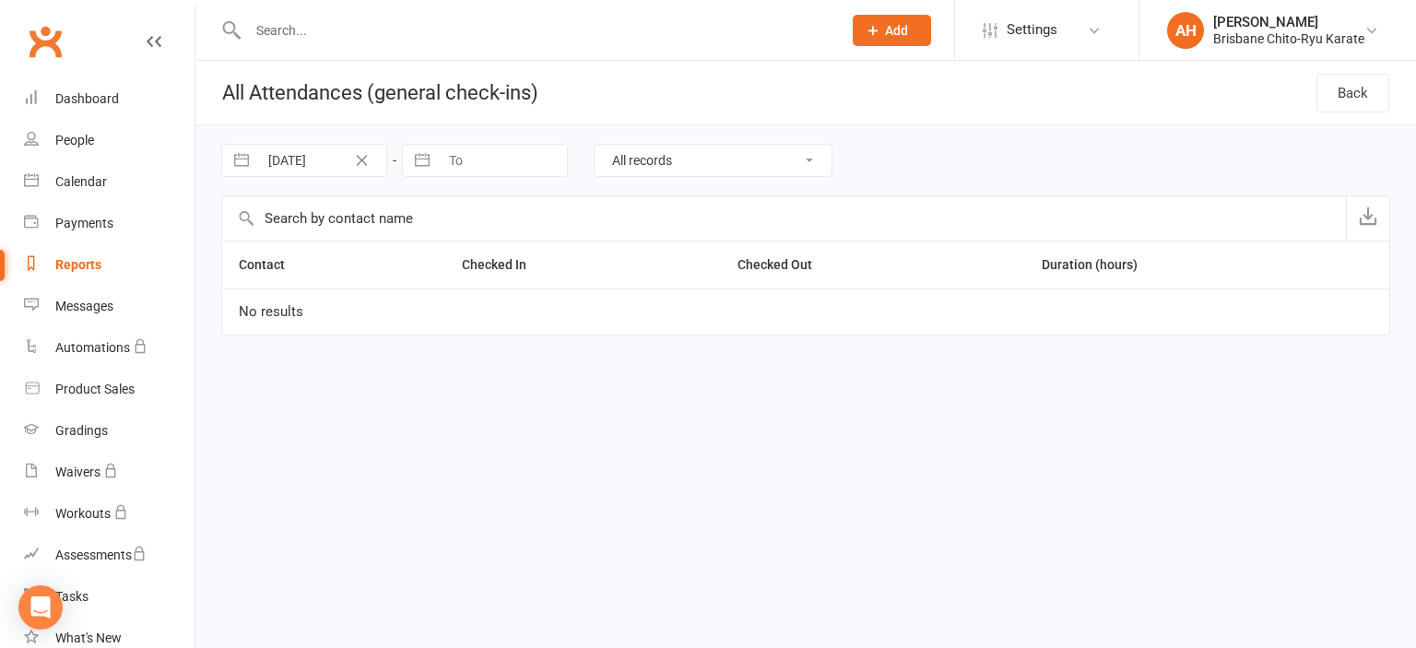
click at [426, 163] on button "button" at bounding box center [422, 160] width 33 height 31
select select "6"
select select "2025"
select select "7"
select select "2025"
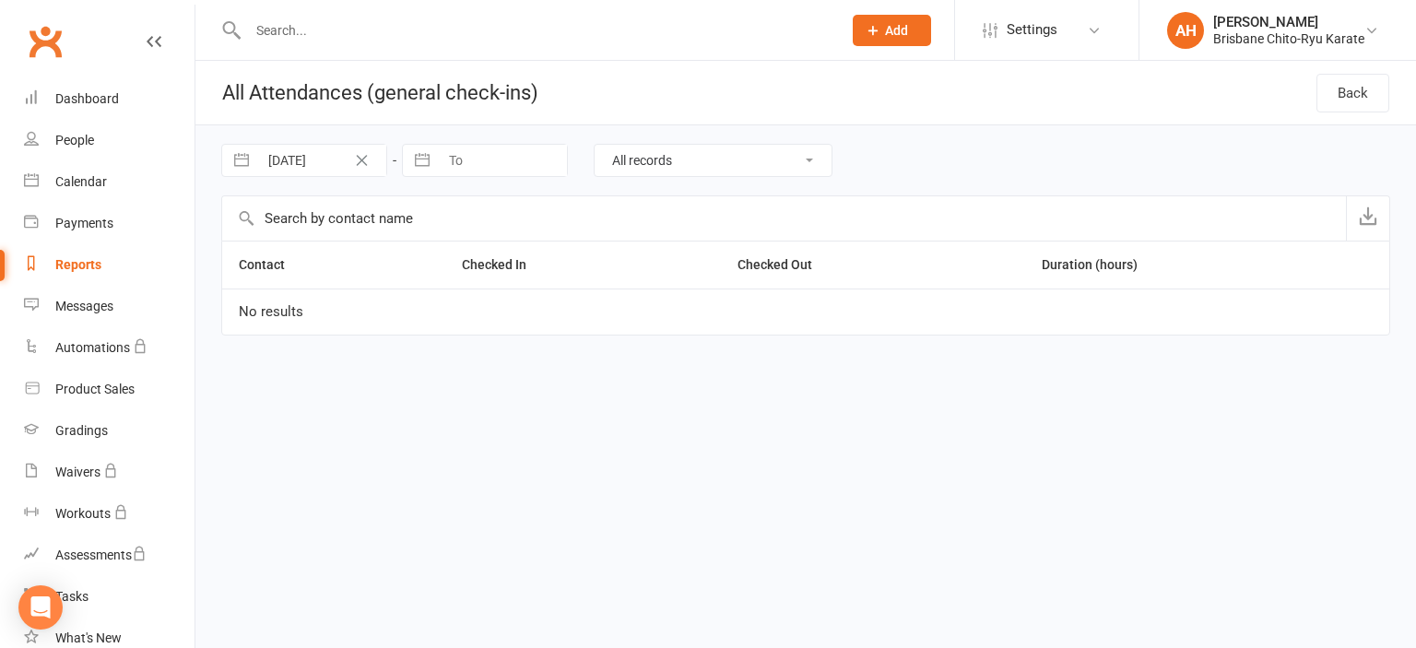
select select "8"
select select "2025"
click at [656, 439] on td "30" at bounding box center [657, 443] width 36 height 35
type input "30 Aug 2025"
click at [1037, 40] on span "Settings" at bounding box center [1032, 29] width 51 height 41
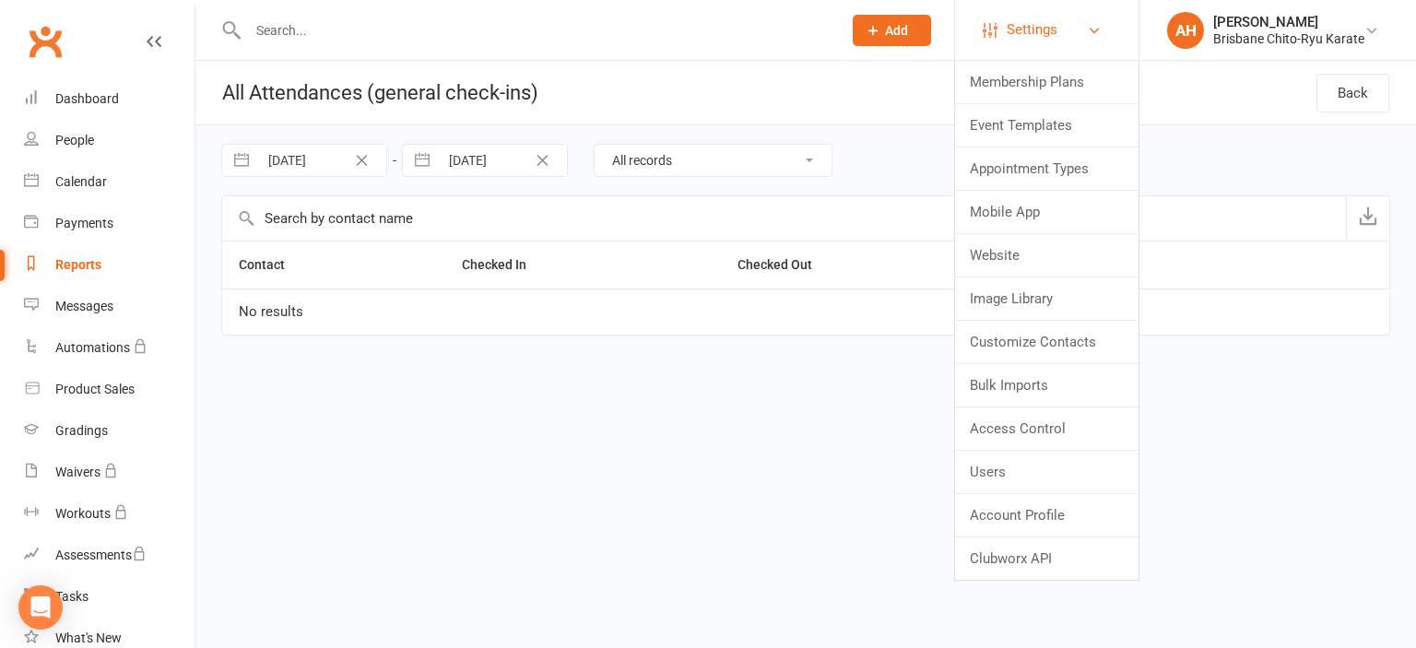
click at [1037, 40] on span "Settings" at bounding box center [1032, 29] width 51 height 41
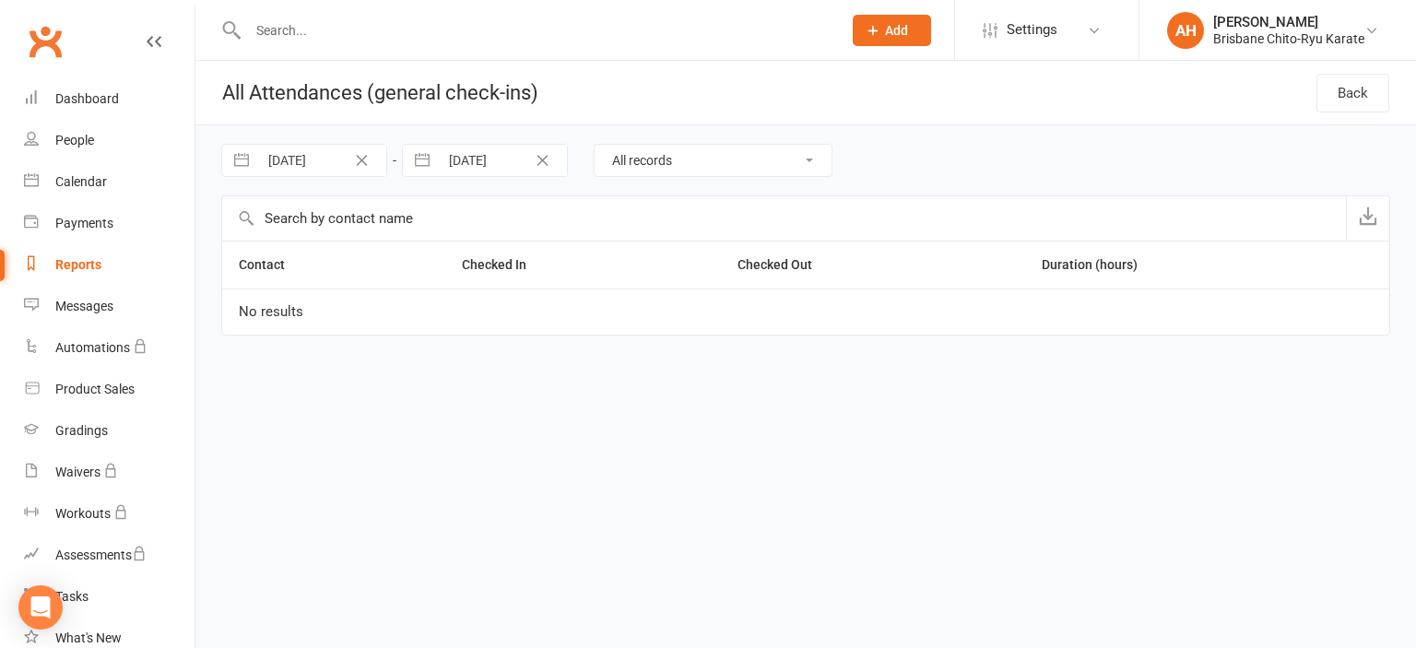
click at [315, 165] on input "31 Jul 2025" at bounding box center [322, 160] width 128 height 31
select select "5"
select select "2025"
select select "6"
select select "2025"
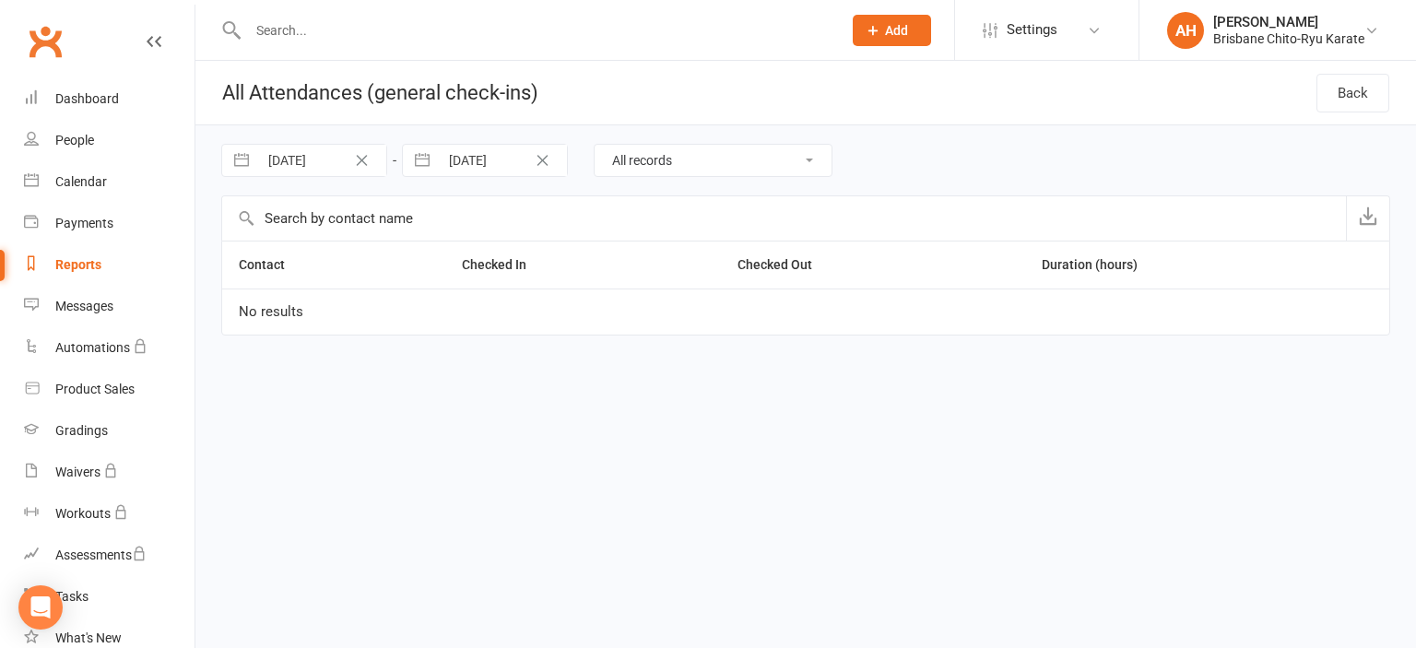
select select "7"
select select "2025"
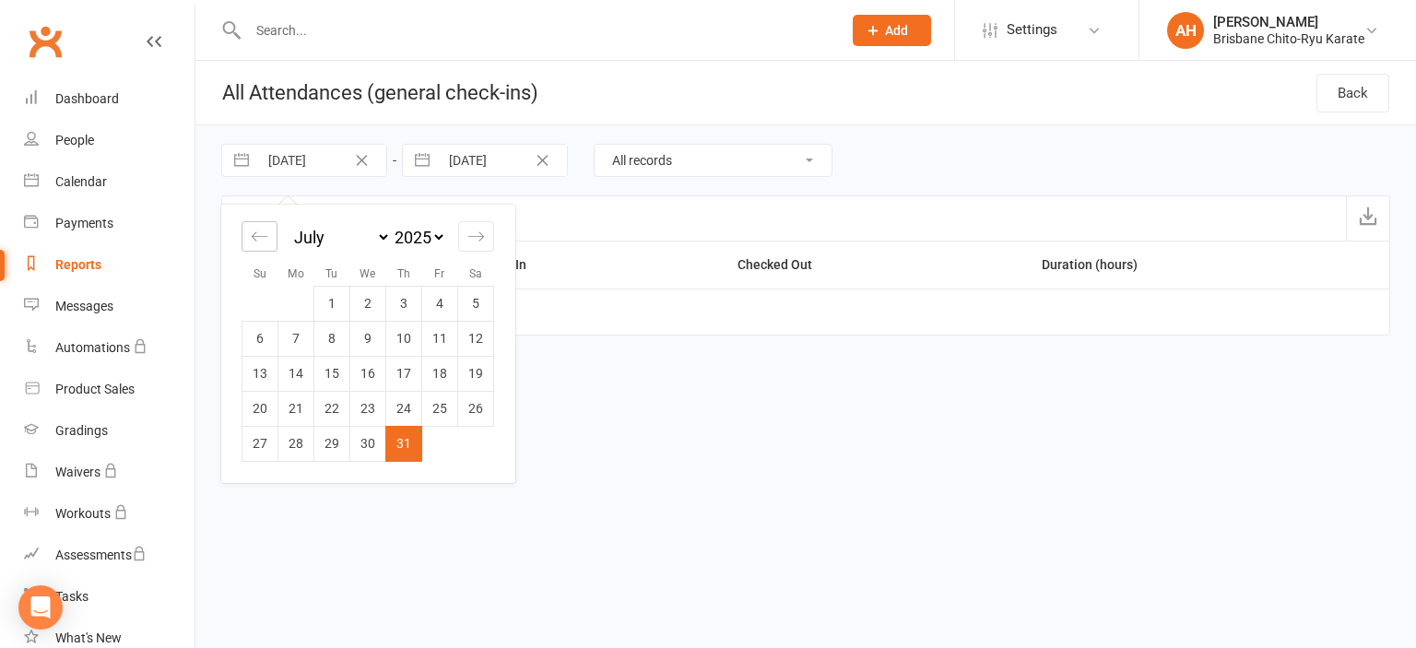
click at [251, 235] on icon "Move backward to switch to the previous month." at bounding box center [260, 237] width 18 height 18
select select "4"
select select "2025"
click at [251, 235] on icon "Move backward to switch to the previous month." at bounding box center [260, 237] width 18 height 18
select select "3"
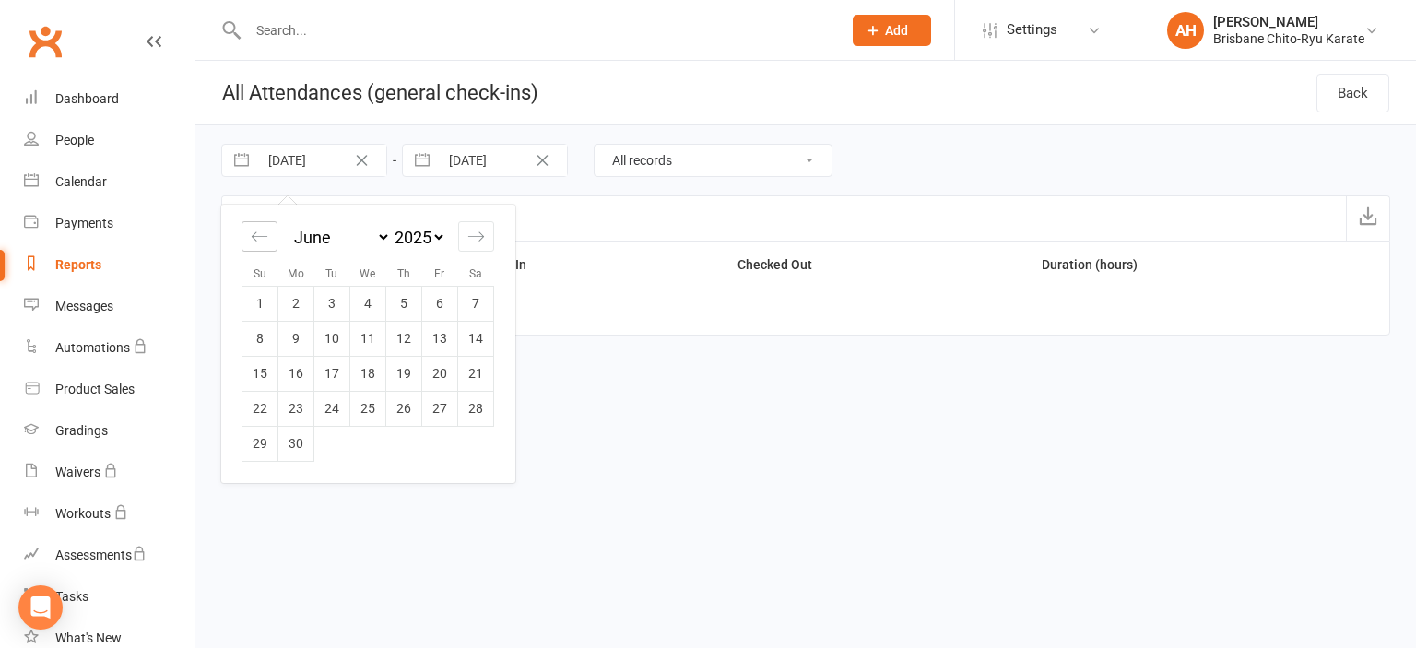
select select "2025"
click at [251, 235] on icon "Move backward to switch to the previous month." at bounding box center [260, 237] width 18 height 18
select select "1"
select select "2025"
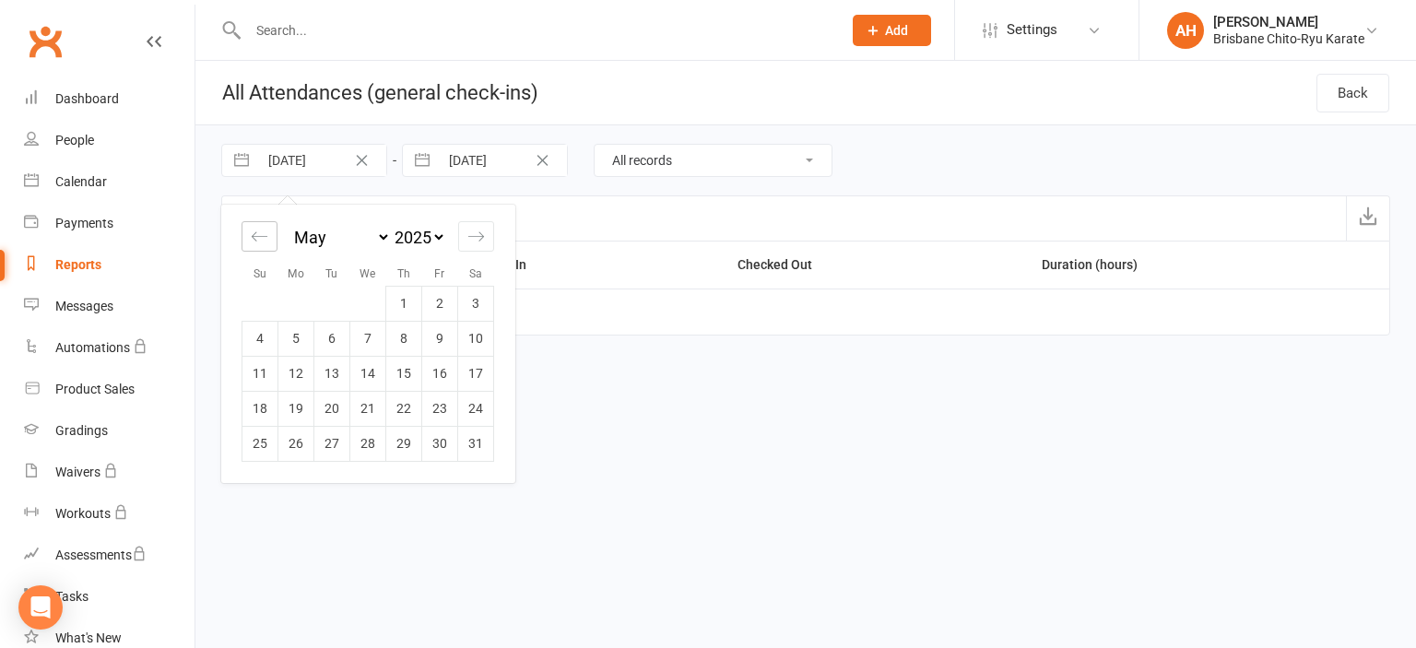
select select "2"
select select "2025"
click at [251, 235] on icon "Move backward to switch to the previous month." at bounding box center [260, 237] width 18 height 18
select select "2025"
click at [249, 236] on div "Move backward to switch to the previous month." at bounding box center [260, 236] width 36 height 30
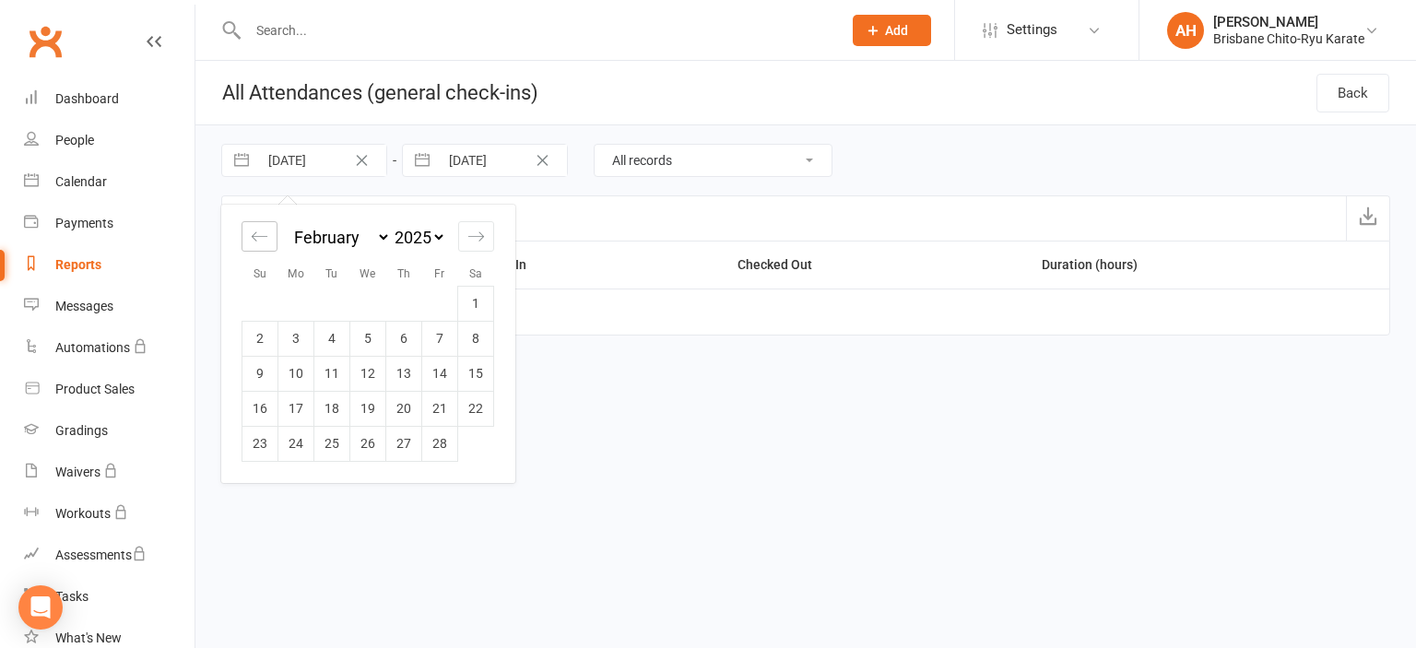
select select "11"
select select "2024"
click at [380, 302] on td "1" at bounding box center [368, 303] width 36 height 35
type input "01 Jan 2025"
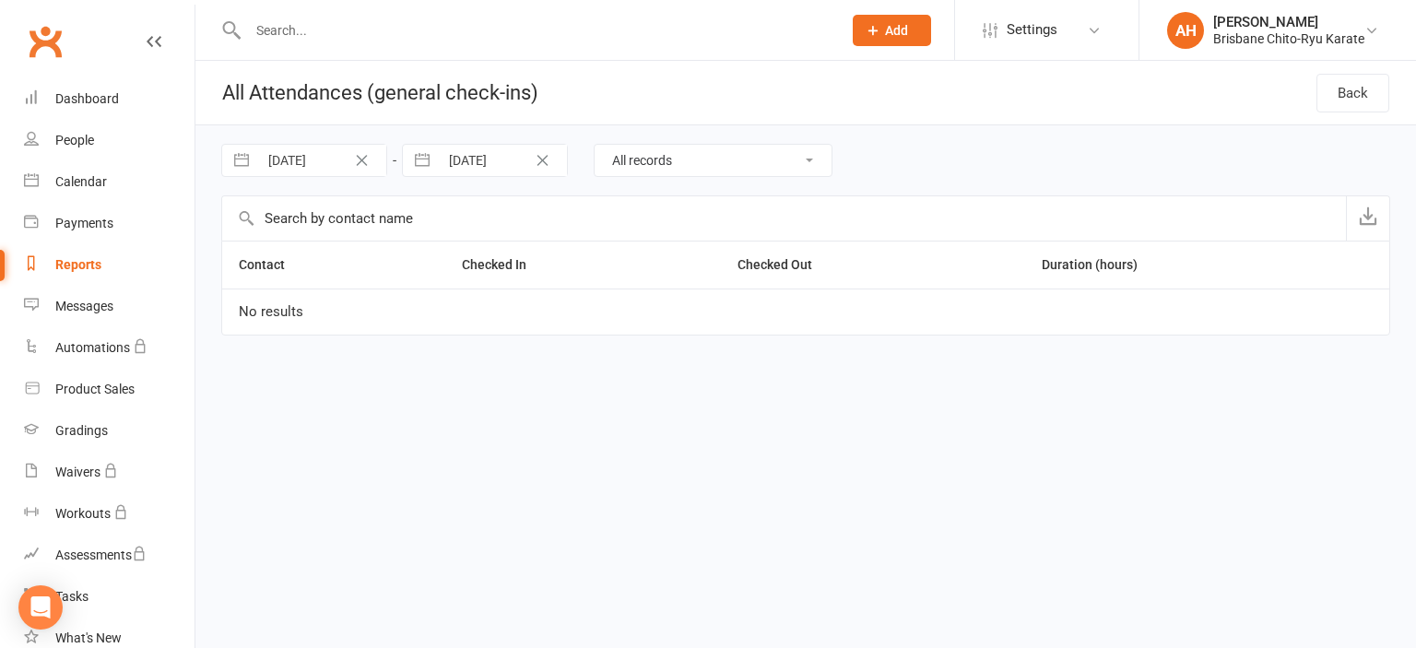
click at [89, 277] on link "Reports" at bounding box center [109, 264] width 171 height 41
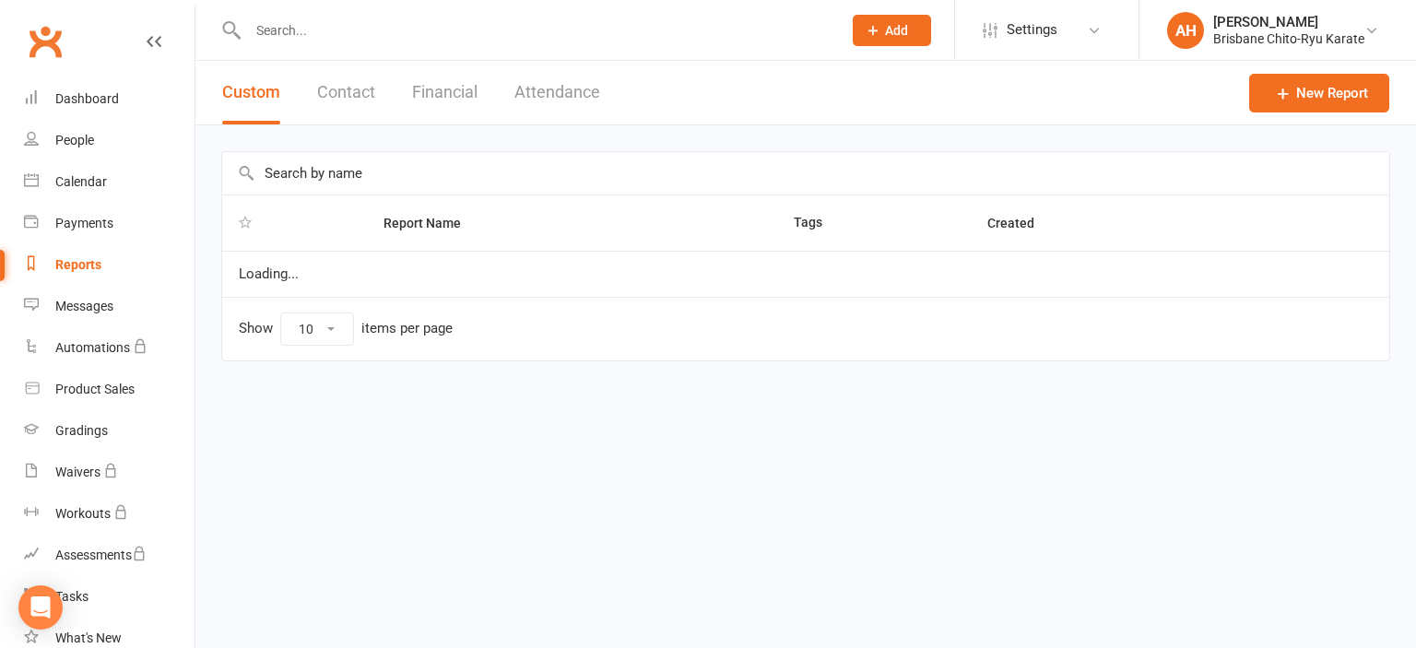
select select "100"
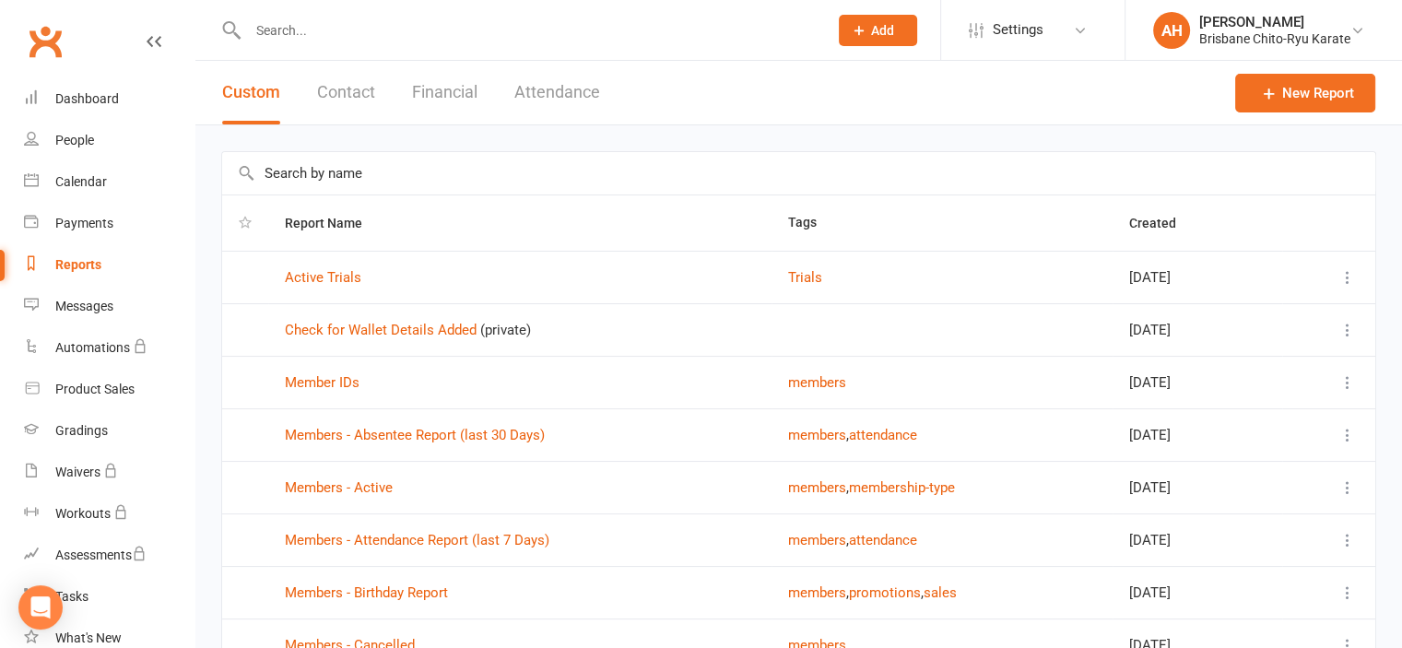
click at [550, 91] on button "Attendance" at bounding box center [557, 93] width 86 height 64
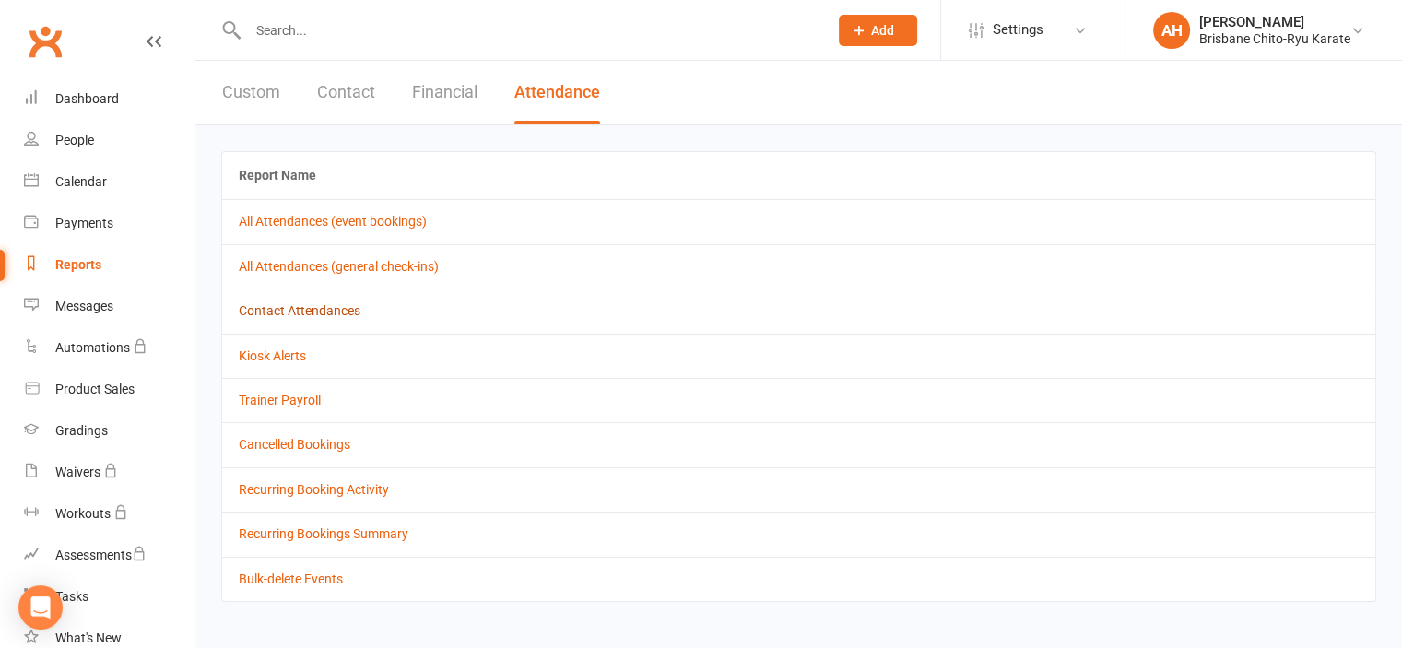
click at [345, 313] on link "Contact Attendances" at bounding box center [300, 310] width 122 height 15
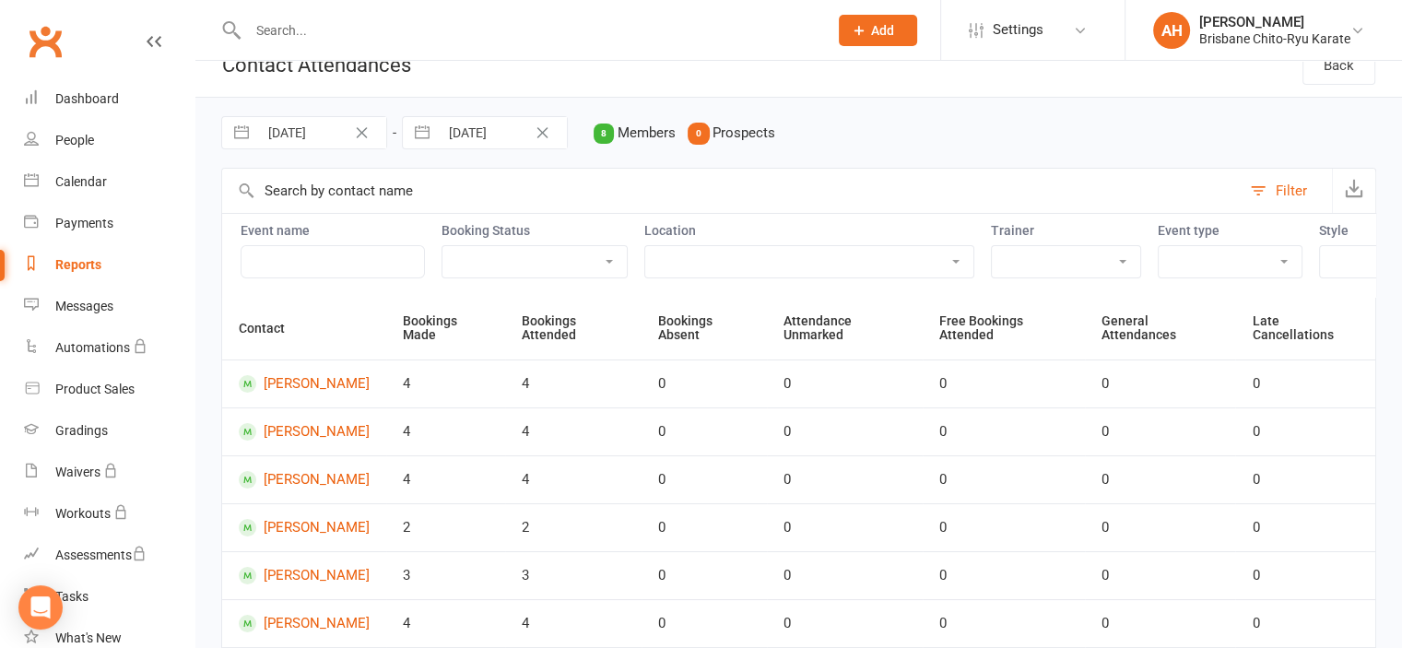
scroll to position [27, 0]
select select "5"
select select "2025"
select select "6"
select select "2025"
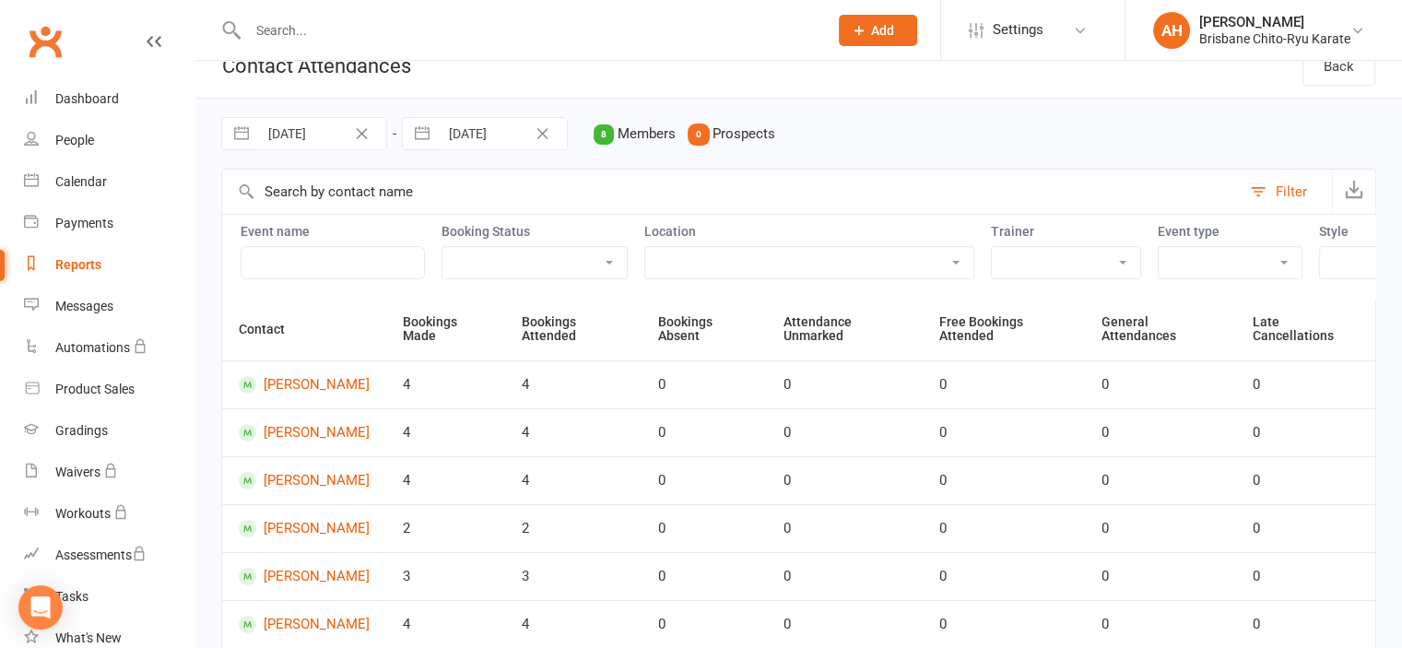
select select "7"
select select "2025"
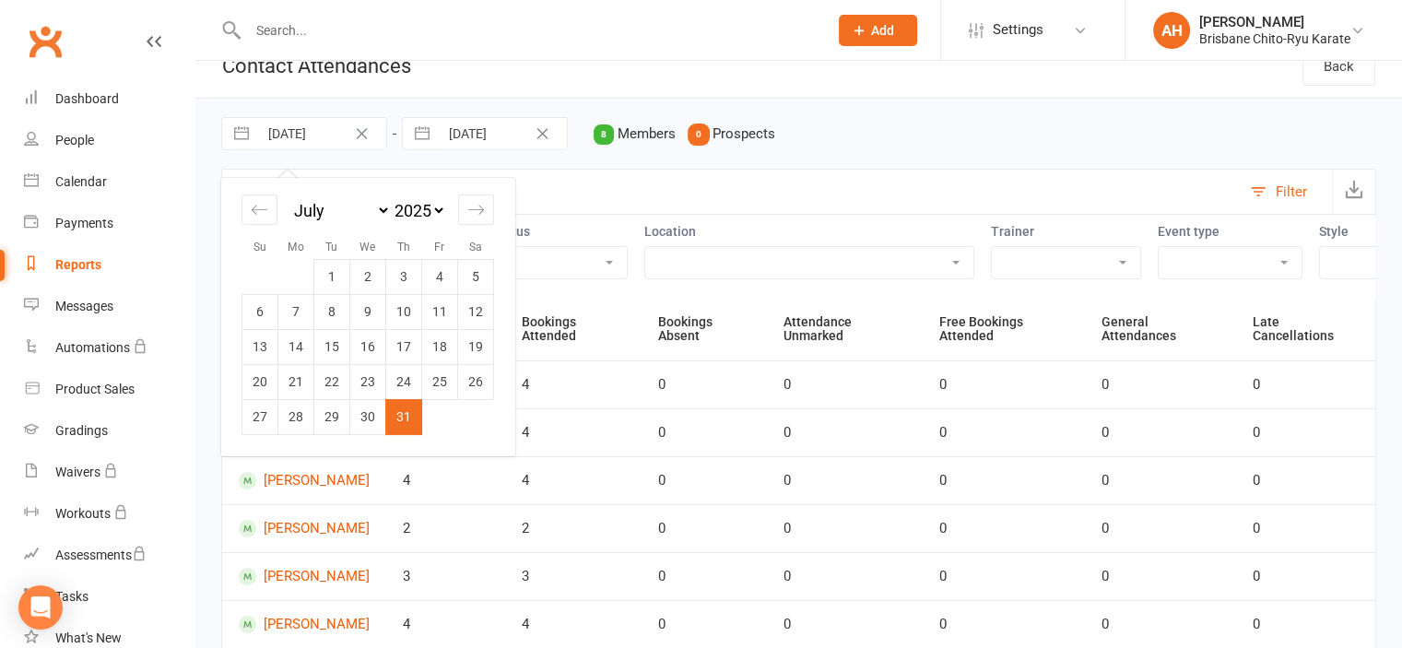
click at [283, 128] on input "31 Jul 2025" at bounding box center [322, 133] width 128 height 31
click at [276, 209] on div "Move backward to switch to the previous month." at bounding box center [260, 210] width 36 height 30
select select "3"
select select "2025"
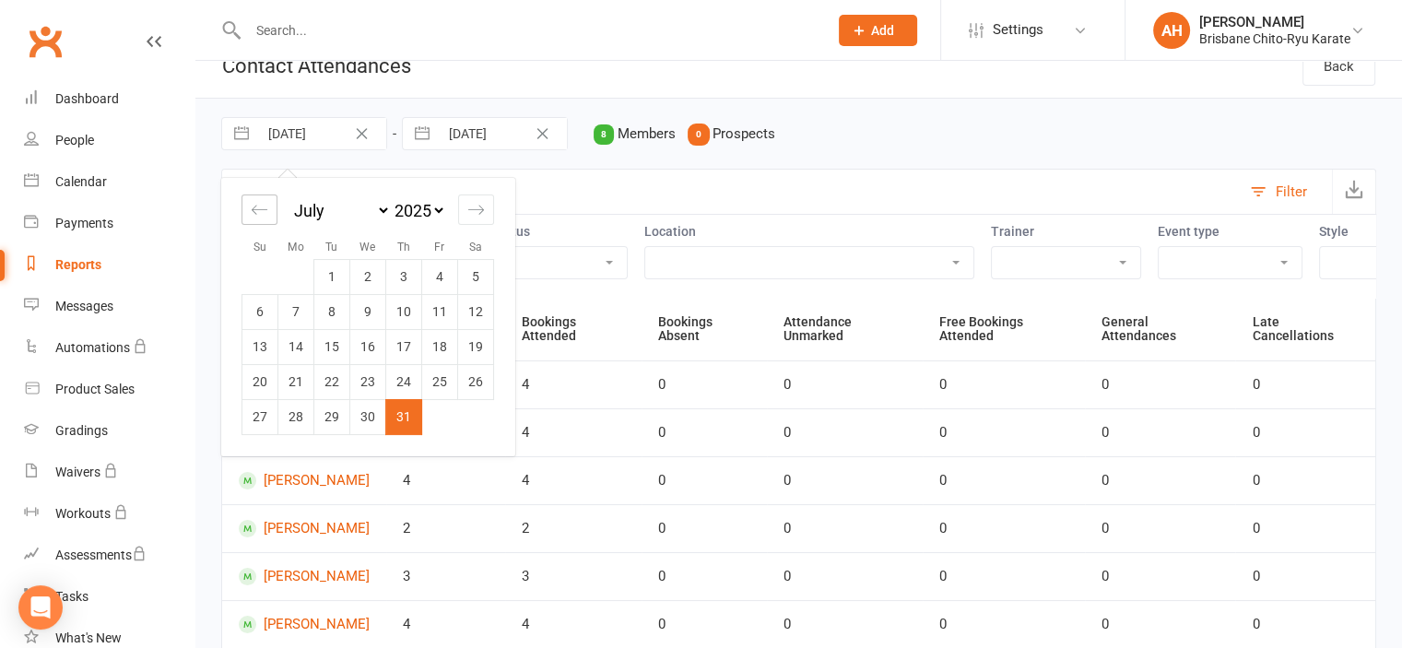
select select "4"
select select "2025"
click at [276, 209] on div "Move backward to switch to the previous month." at bounding box center [260, 210] width 36 height 30
select select "2"
select select "2025"
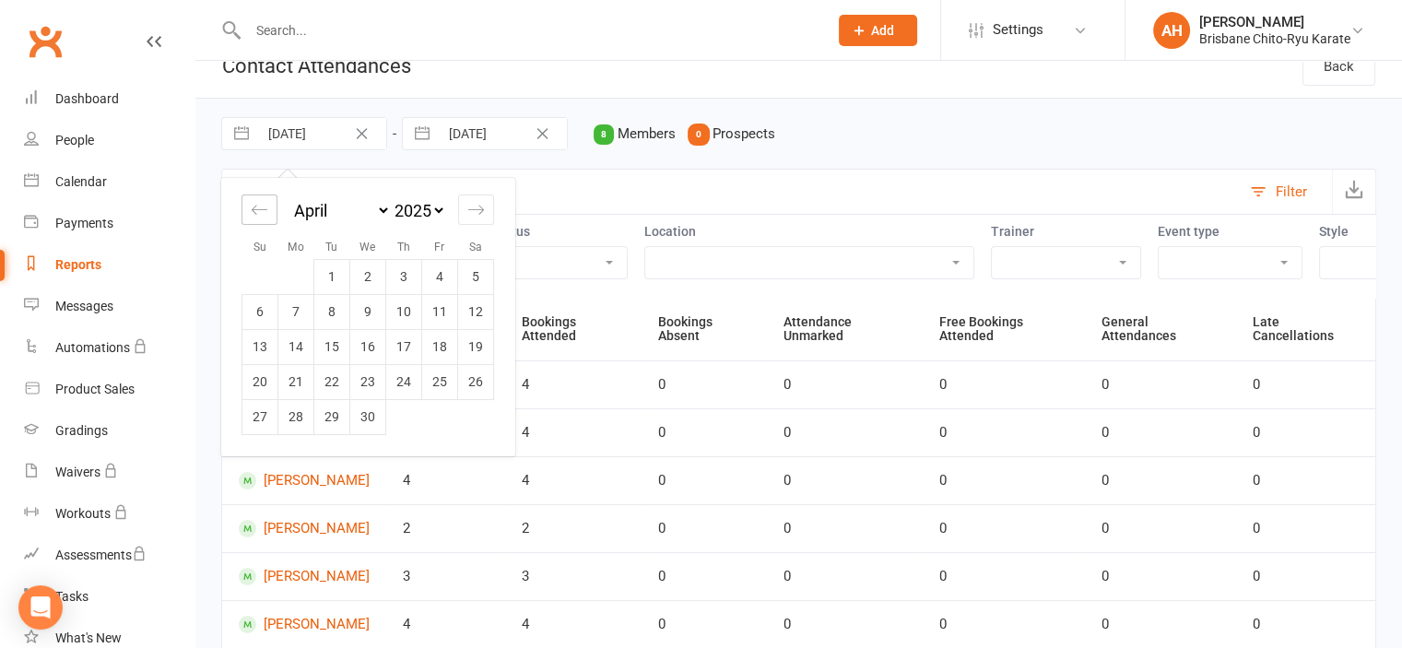
click at [276, 209] on div "Move backward to switch to the previous month." at bounding box center [260, 210] width 36 height 30
select select "2025"
select select "1"
select select "2025"
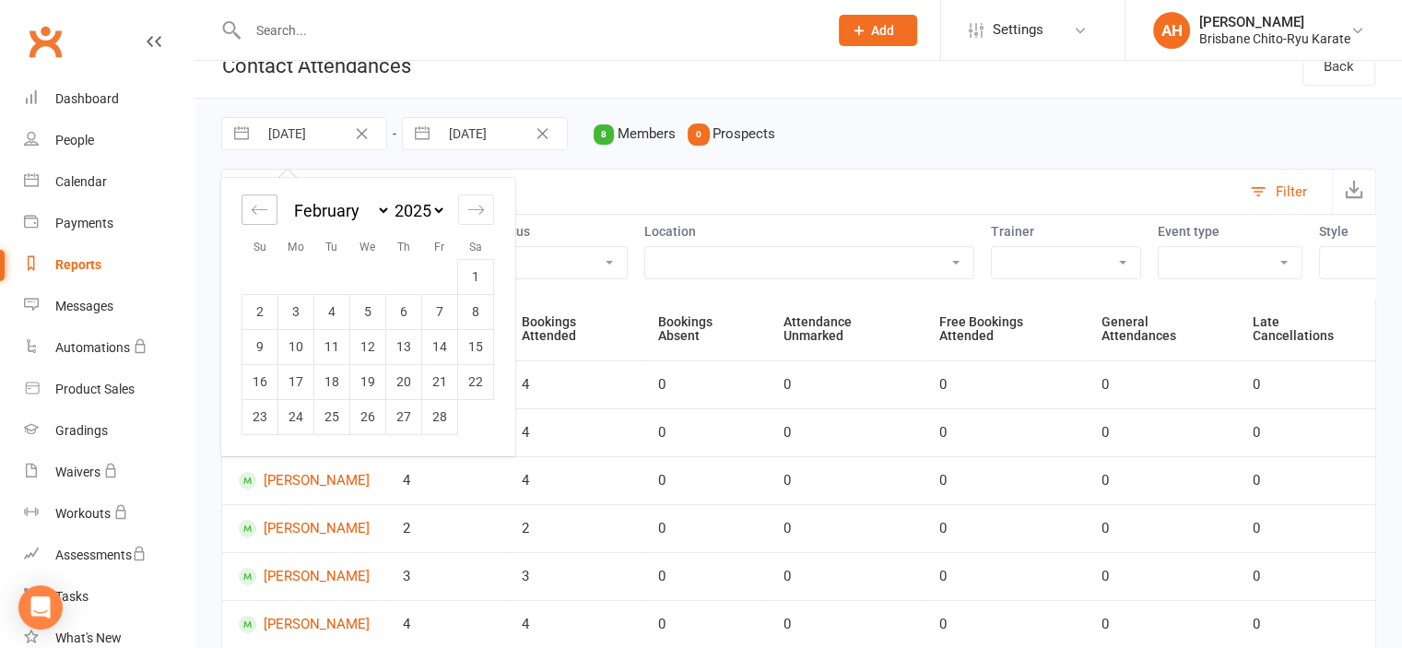
click at [276, 209] on div "Move backward to switch to the previous month." at bounding box center [260, 210] width 36 height 30
select select "11"
select select "2024"
click at [276, 209] on div "Move backward to switch to the previous month." at bounding box center [260, 210] width 36 height 30
select select "10"
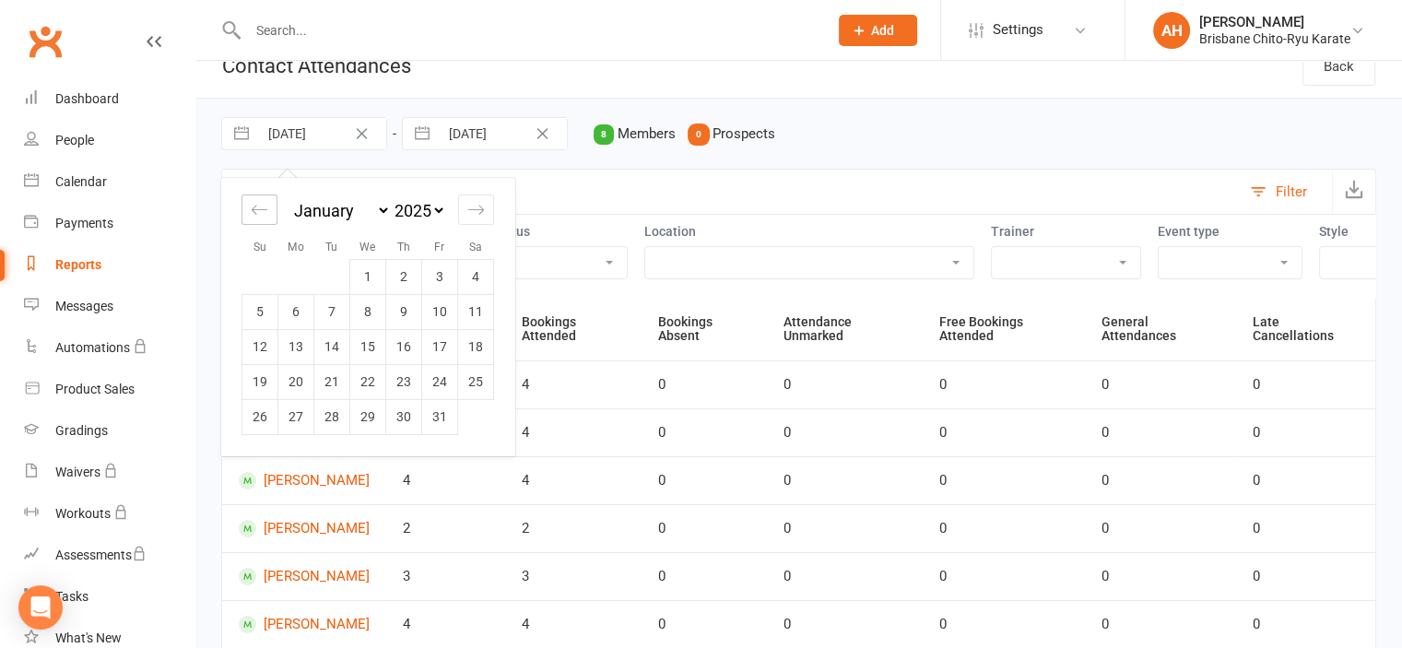
select select "2024"
click at [276, 209] on div "Move backward to switch to the previous month." at bounding box center [260, 210] width 36 height 30
select select "9"
select select "2024"
click at [431, 287] on td "1" at bounding box center [440, 276] width 36 height 35
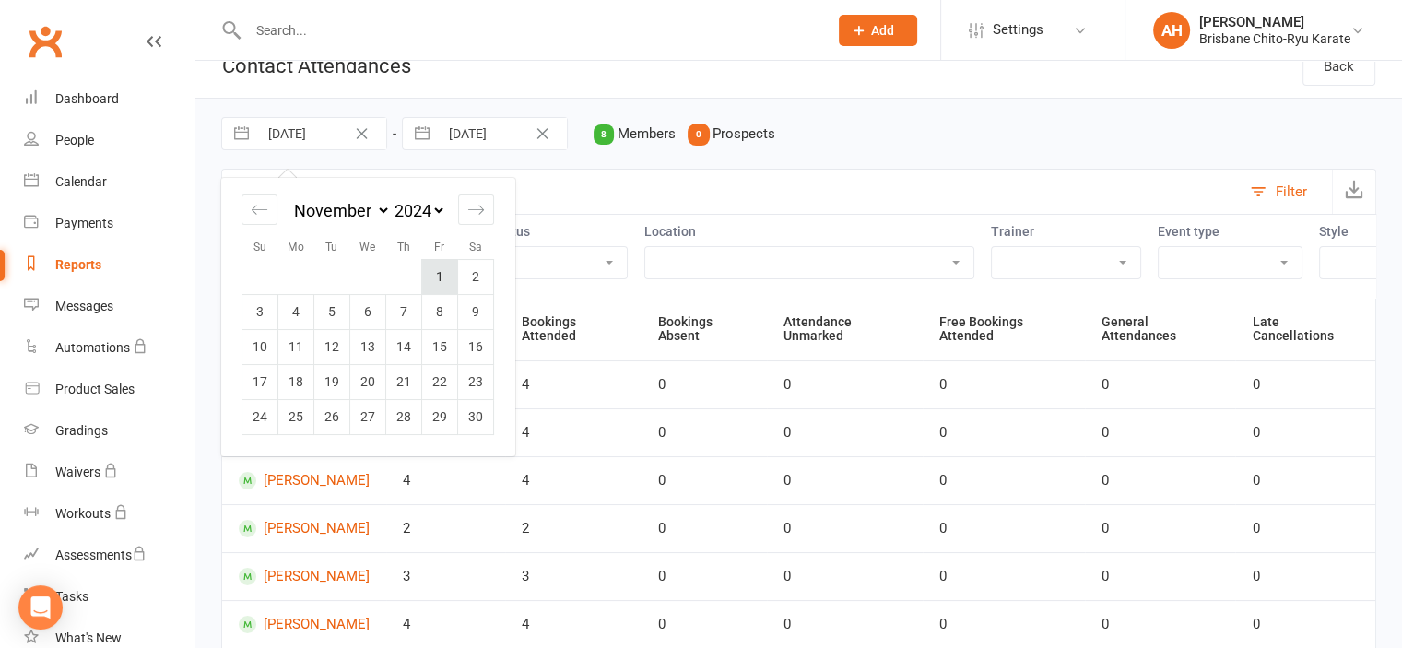
type input "01 Nov 2024"
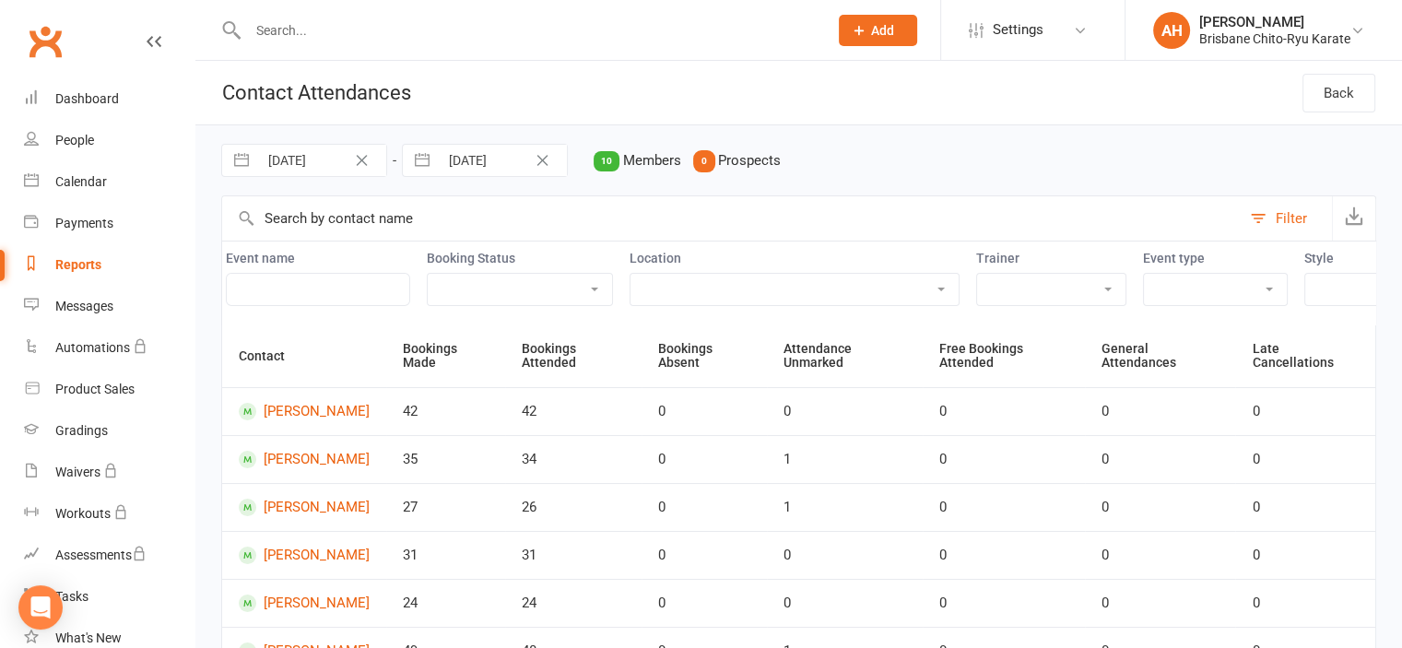
scroll to position [0, 16]
click at [119, 410] on link "Gradings" at bounding box center [109, 430] width 171 height 41
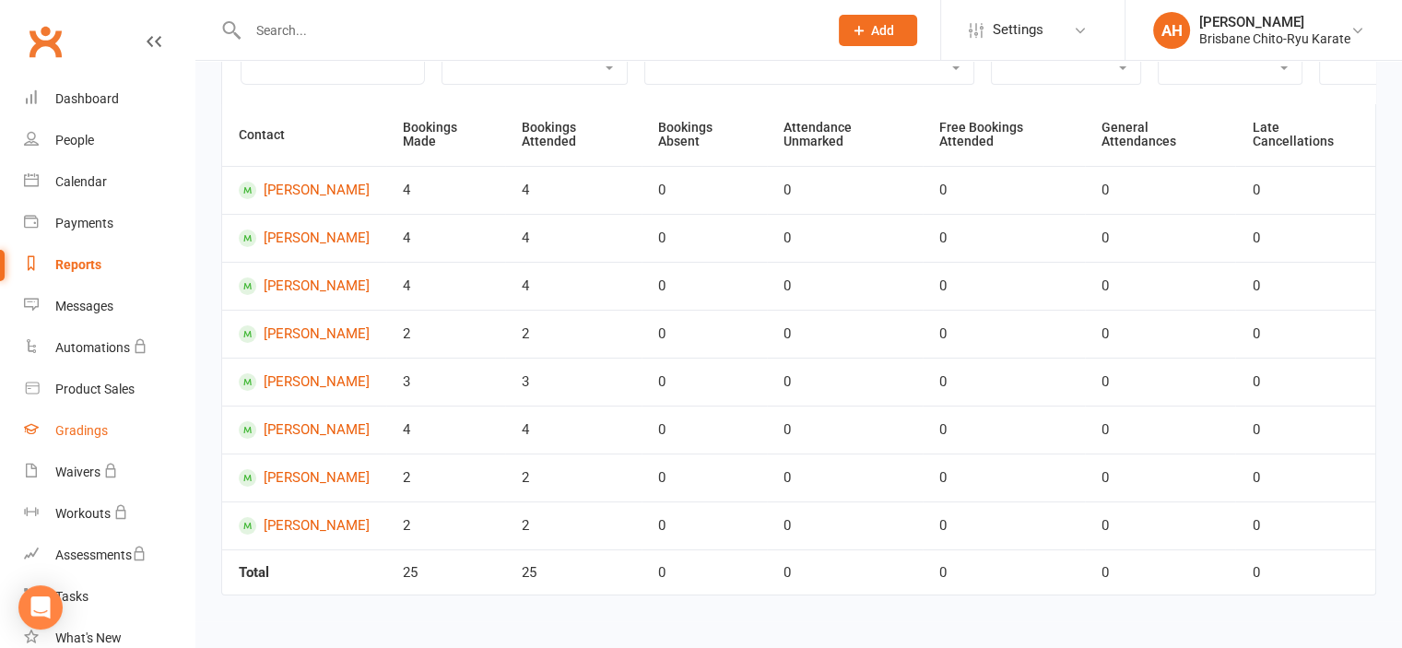
scroll to position [65, 0]
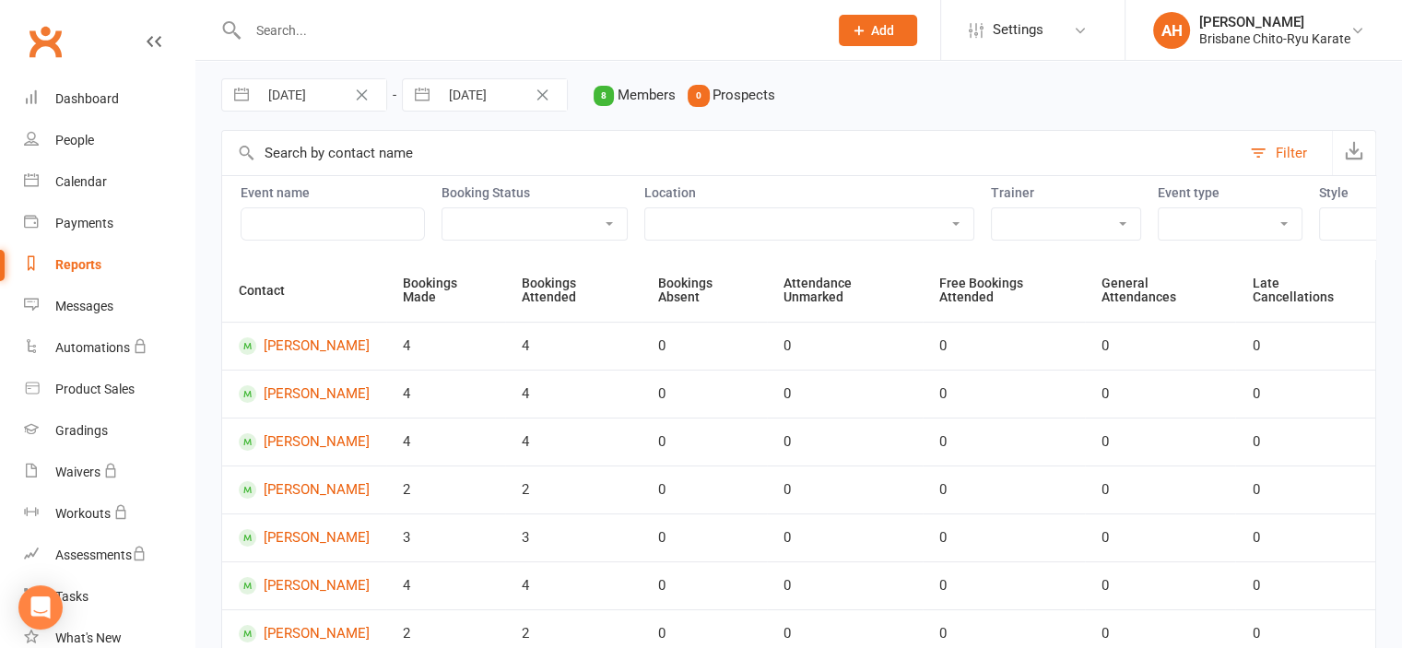
select select "5"
select select "2025"
select select "6"
select select "2025"
select select "7"
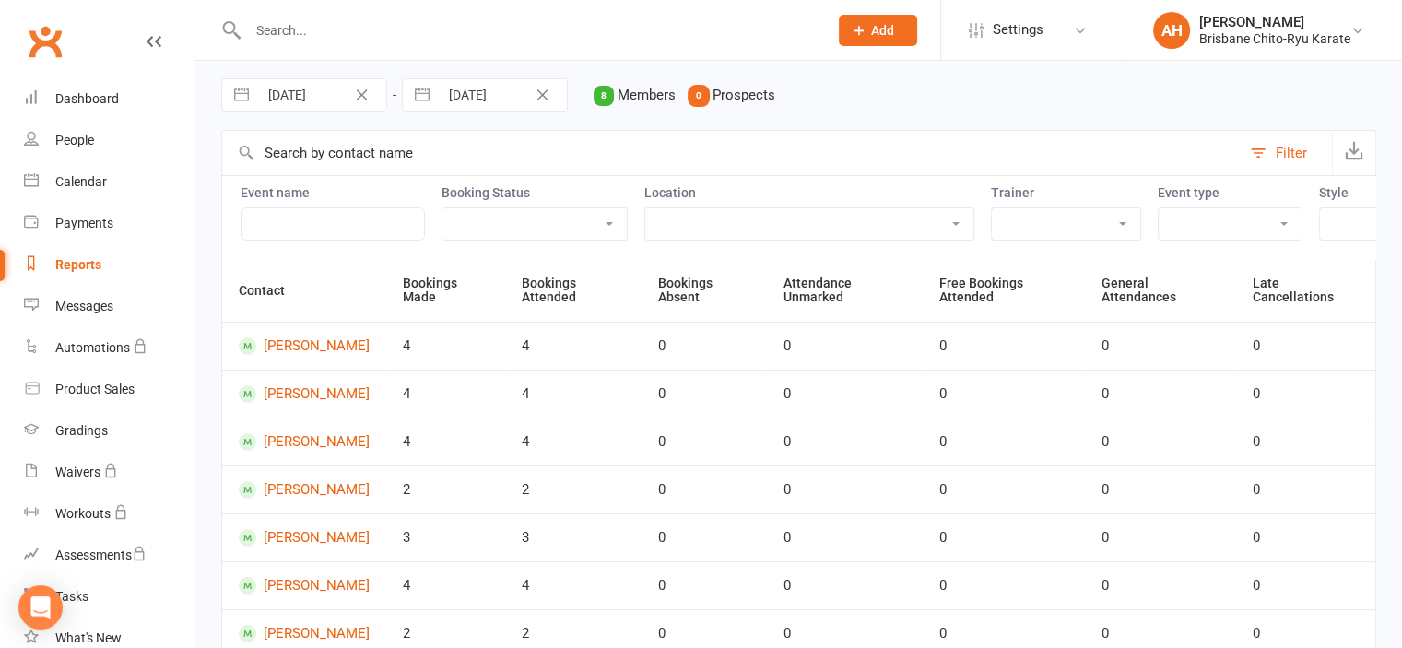
select select "2025"
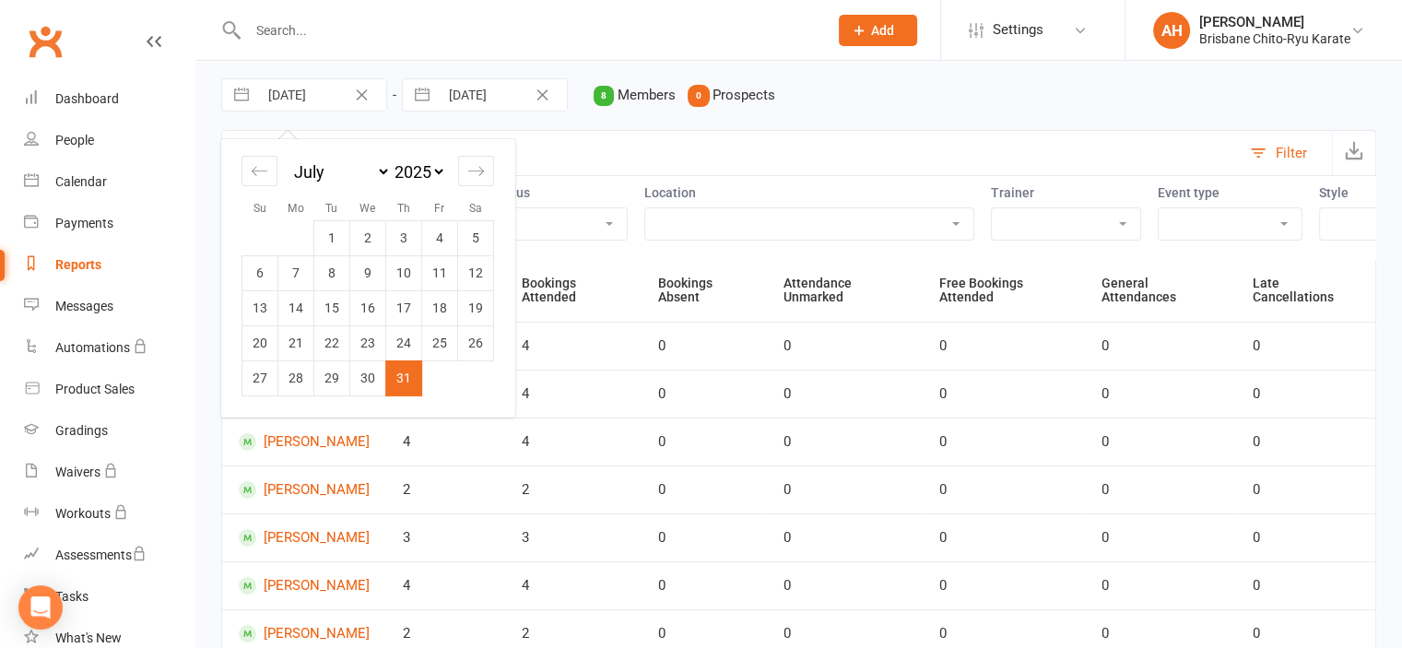
click at [319, 95] on input "31 Jul 2025" at bounding box center [322, 94] width 128 height 31
click at [414, 173] on select "2035 2034 2033 2032 2031 2030 2029 2028 2027 2026 2025 2024 2023 2022 2021 2020…" at bounding box center [418, 171] width 55 height 21
select select "5"
select select "2024"
select select "6"
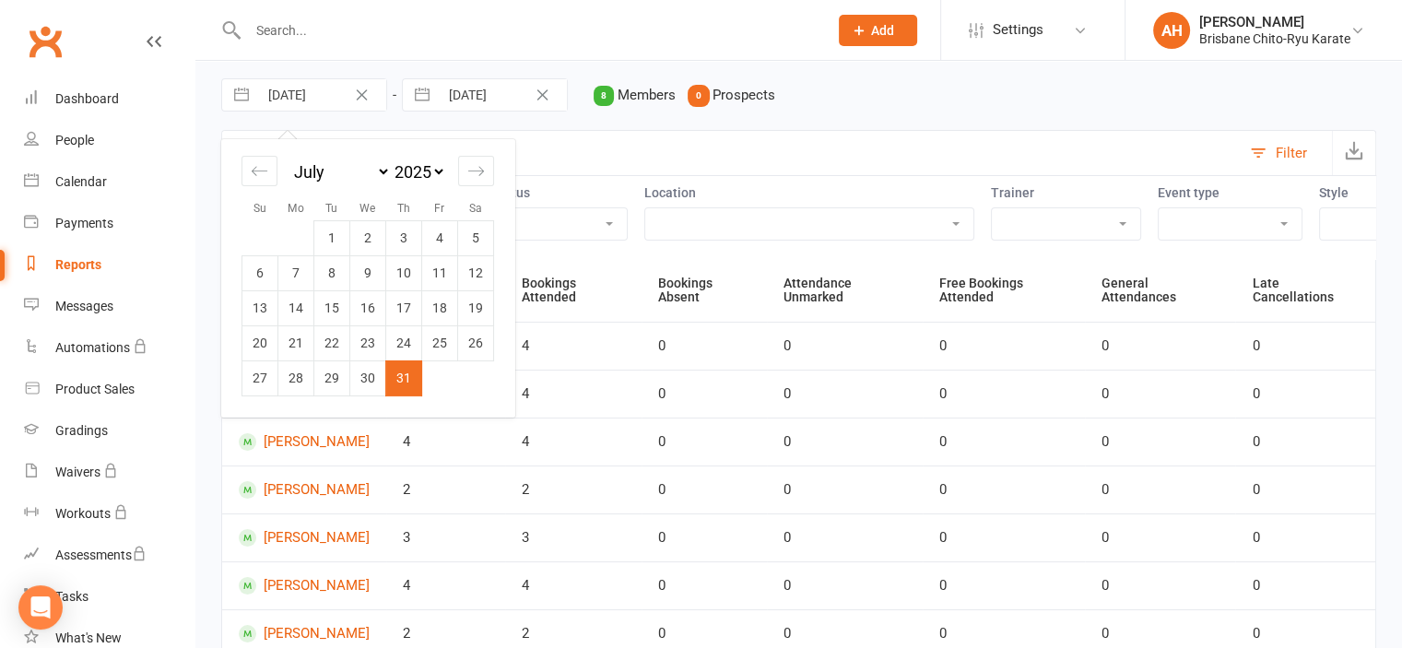
select select "2024"
select select "7"
select select "2024"
click at [365, 316] on td "17" at bounding box center [368, 307] width 36 height 35
type input "17 Jul 2024"
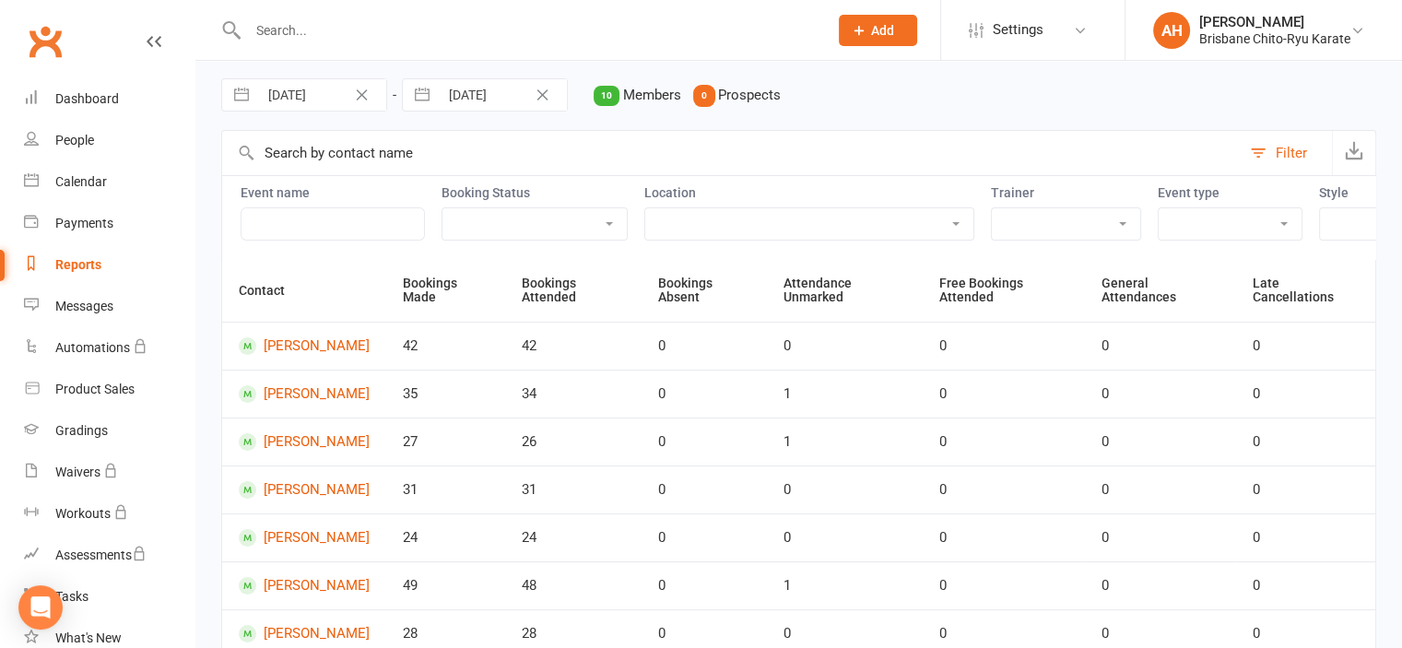
scroll to position [352, 0]
